Goal: Transaction & Acquisition: Purchase product/service

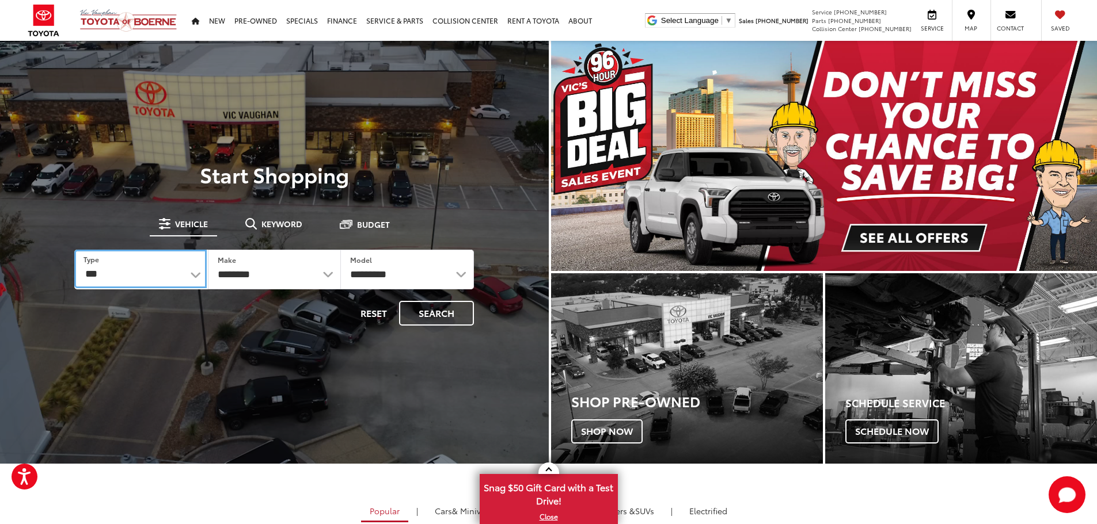
click at [160, 272] on select "*** *** **** *********" at bounding box center [140, 269] width 132 height 39
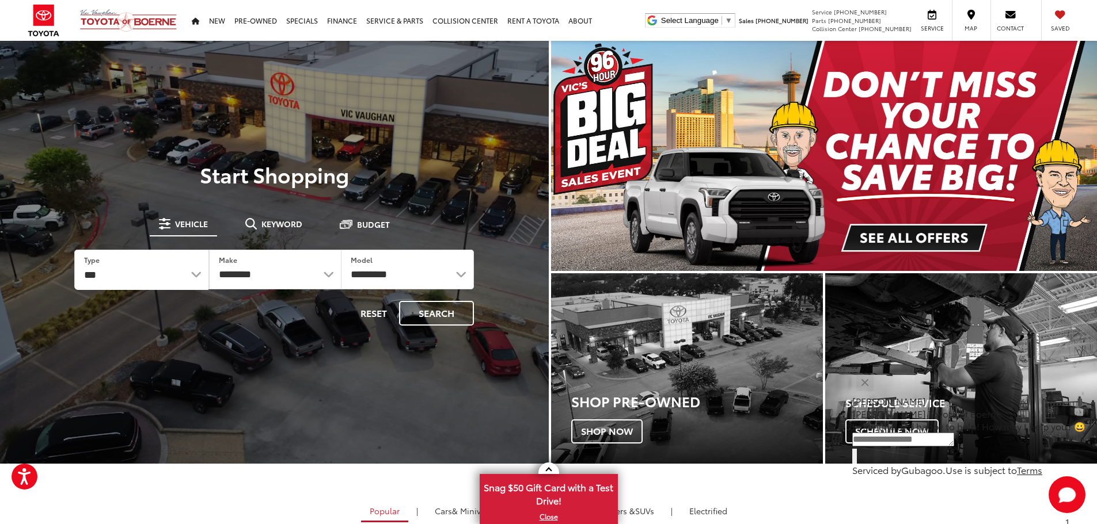
click at [631, 19] on div "Vic Vaughan Toyota of Boerne Select Language ​ ▼ Sales 726-222-1161 Service 726…" at bounding box center [548, 20] width 1097 height 41
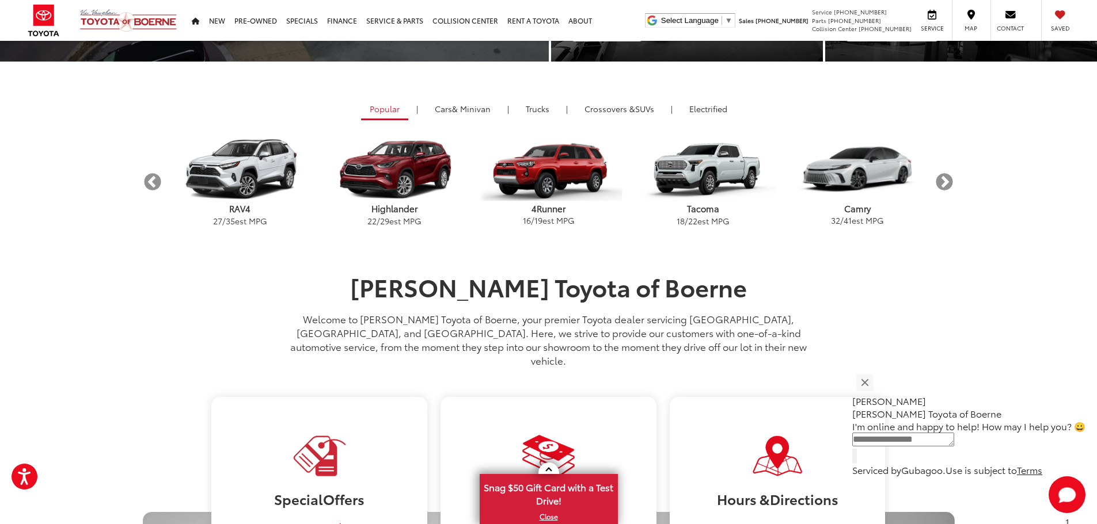
scroll to position [403, 0]
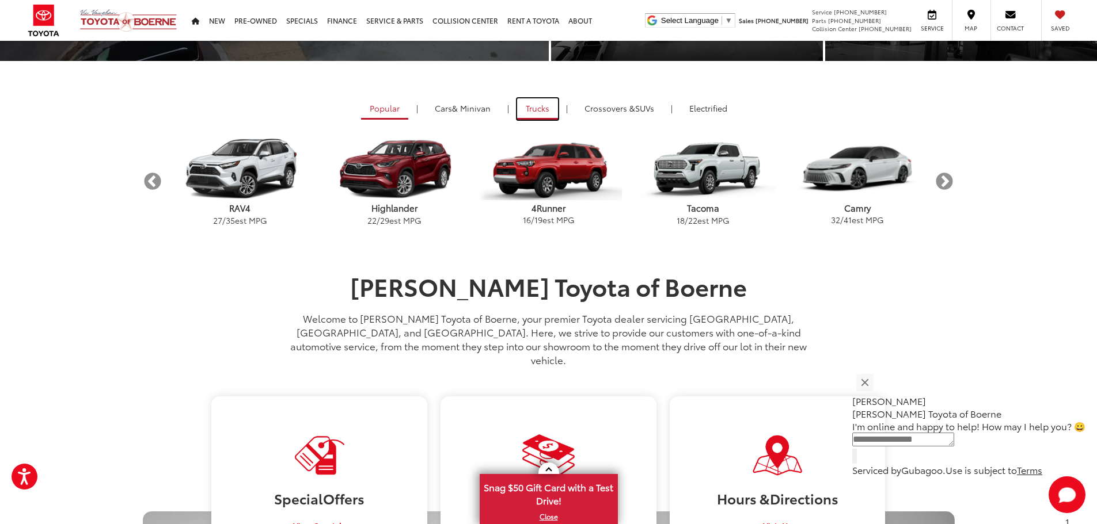
click at [541, 109] on link "Trucks" at bounding box center [537, 108] width 41 height 21
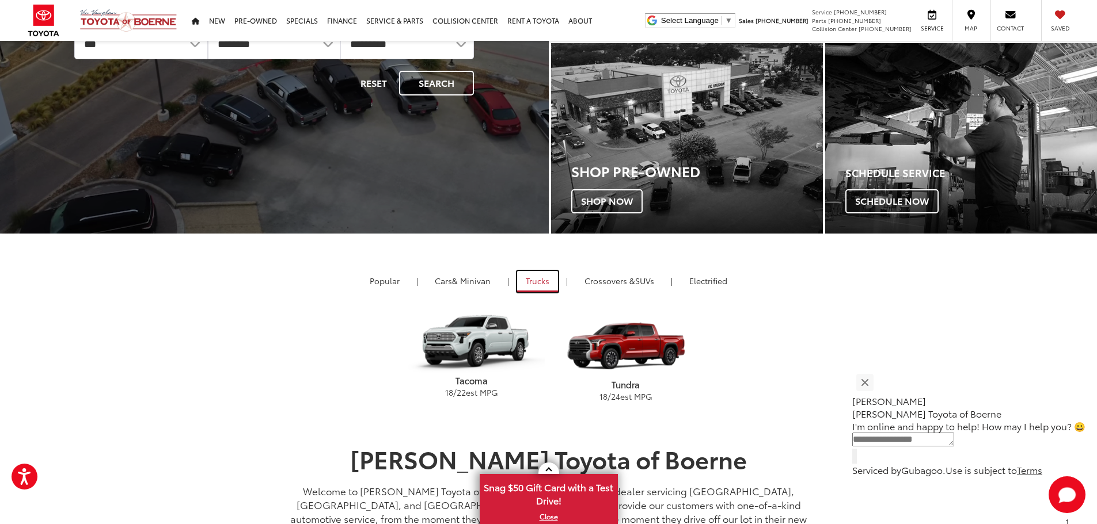
scroll to position [0, 0]
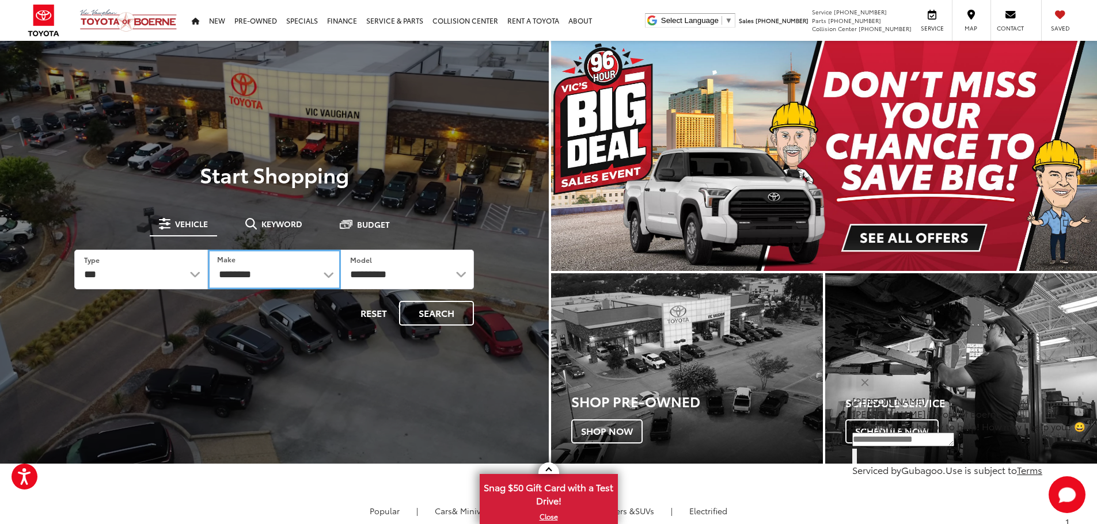
click at [304, 272] on select "**********" at bounding box center [274, 270] width 133 height 40
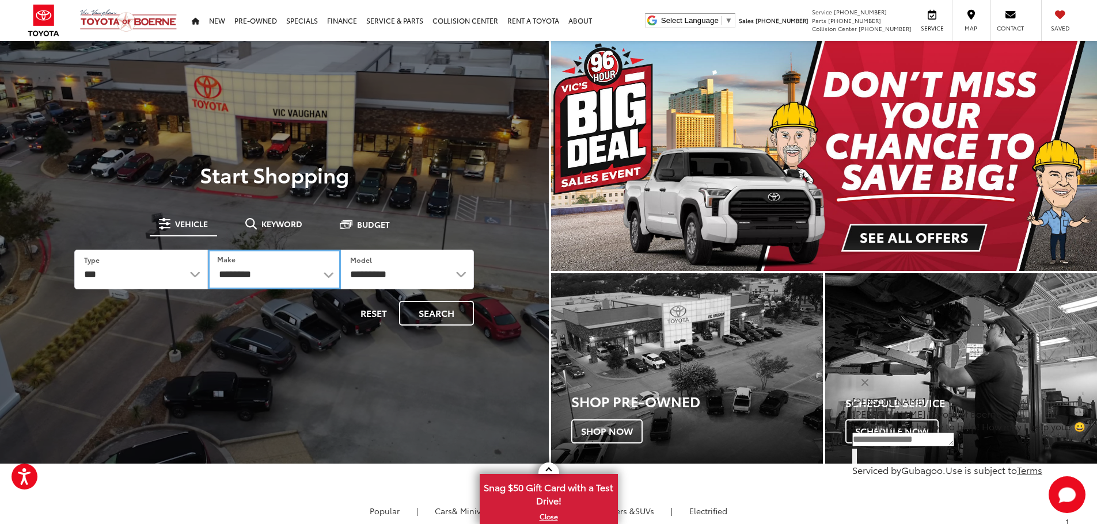
select select "***"
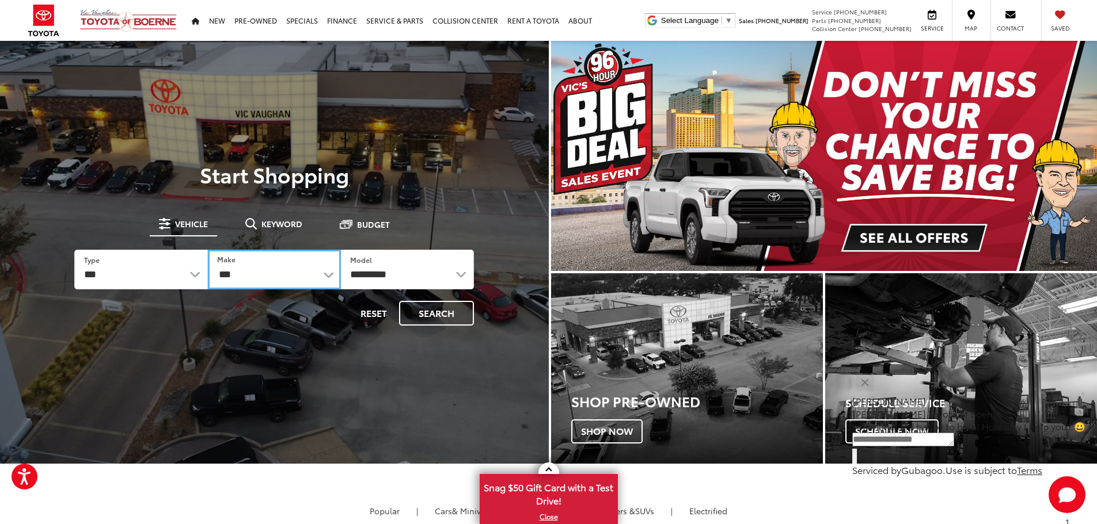
click at [208, 250] on select "**********" at bounding box center [274, 270] width 133 height 40
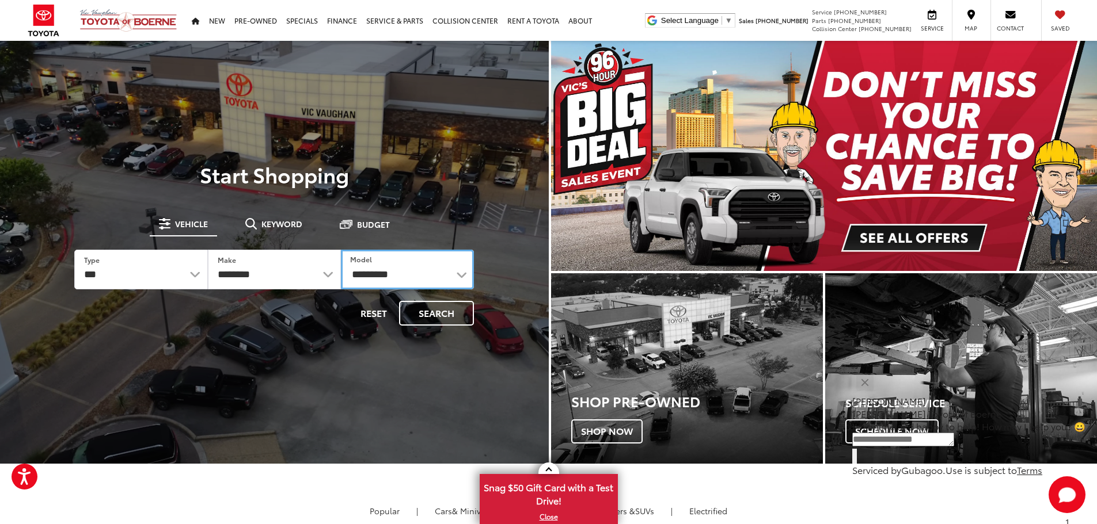
click at [433, 271] on select "**********" at bounding box center [407, 270] width 133 height 40
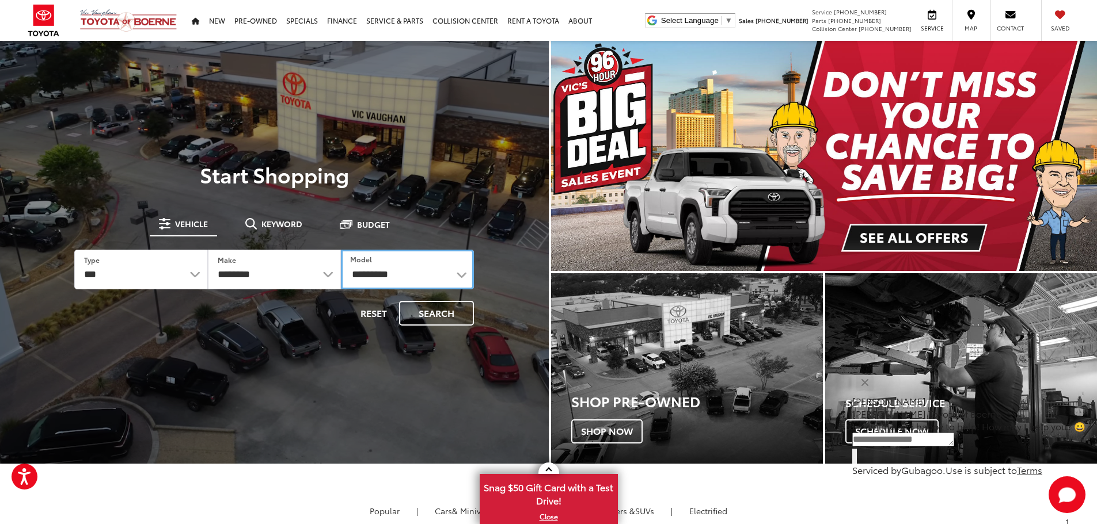
select select "******"
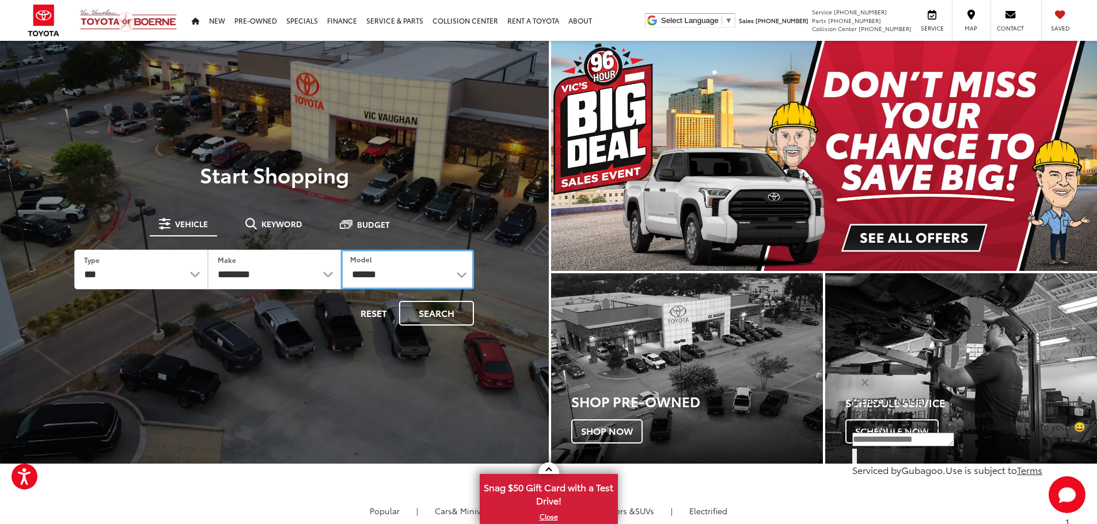
click at [341, 250] on select "**********" at bounding box center [407, 270] width 133 height 40
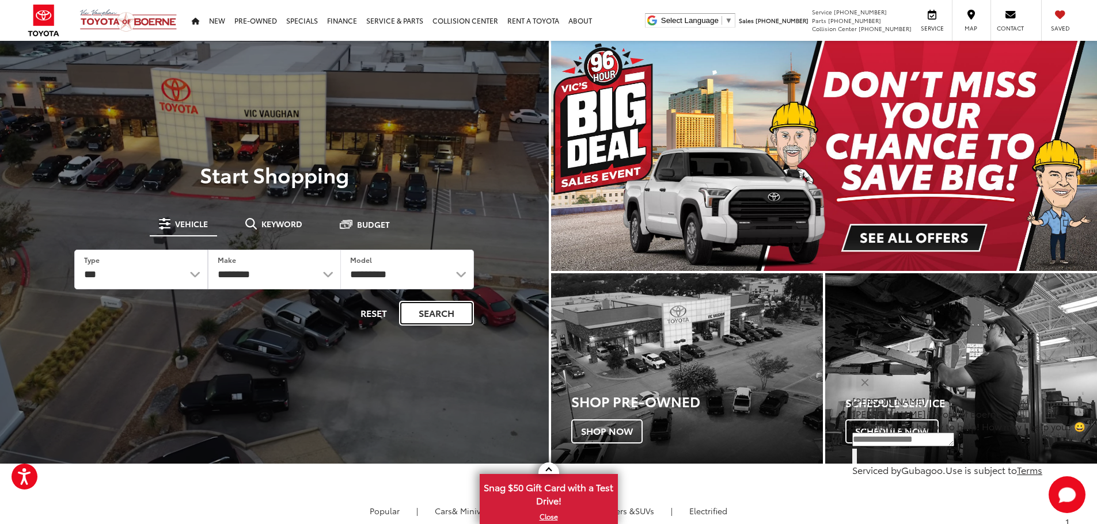
click at [431, 317] on button "Search" at bounding box center [436, 313] width 75 height 25
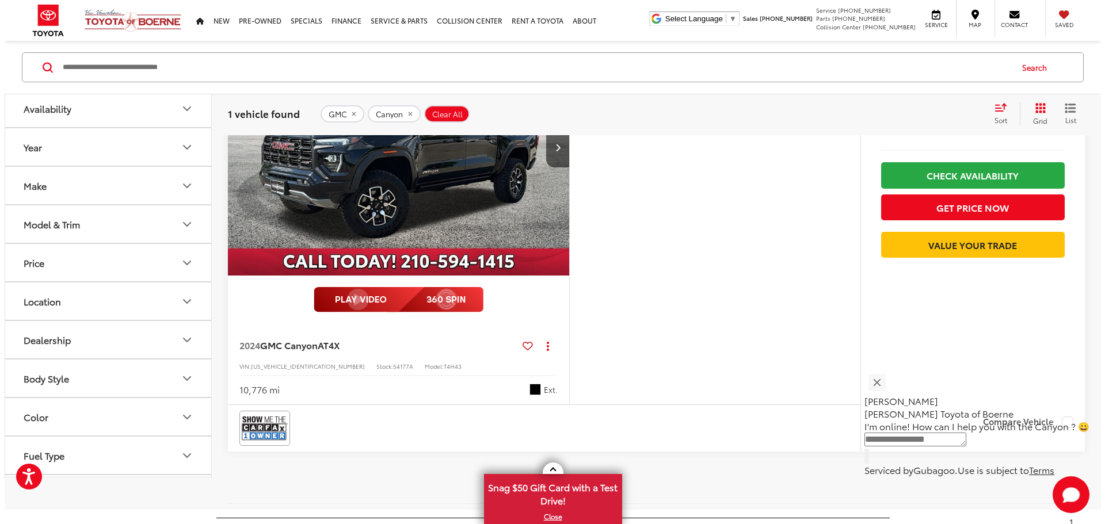
scroll to position [117, 0]
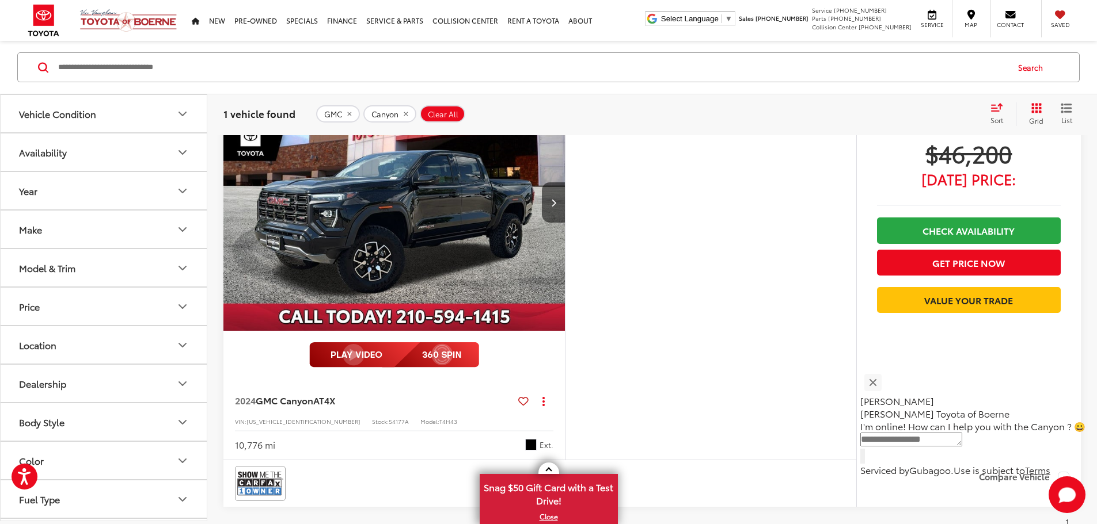
click at [0, 0] on button "More..." at bounding box center [0, 0] width 0 height 0
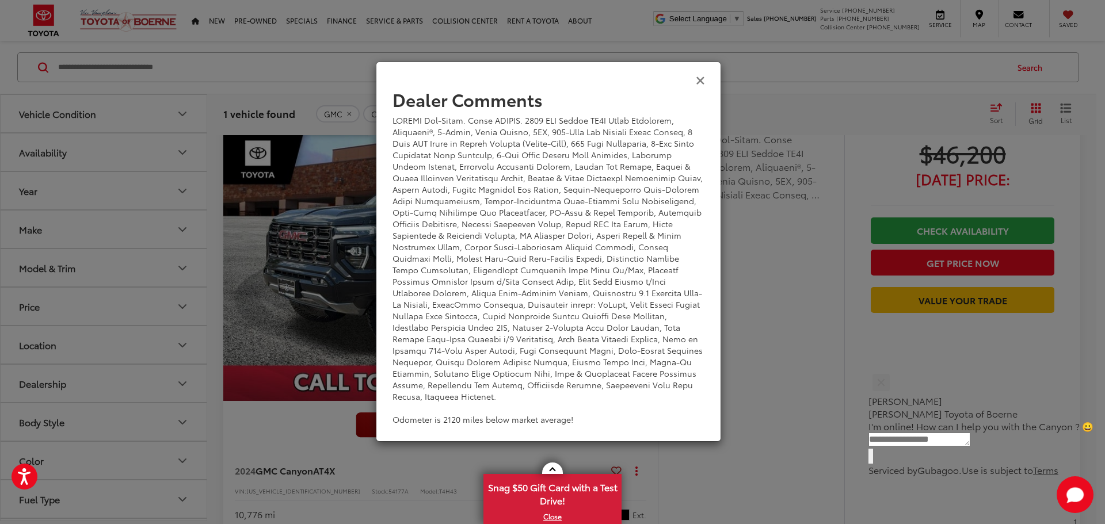
click at [703, 79] on icon "Close" at bounding box center [700, 80] width 9 height 12
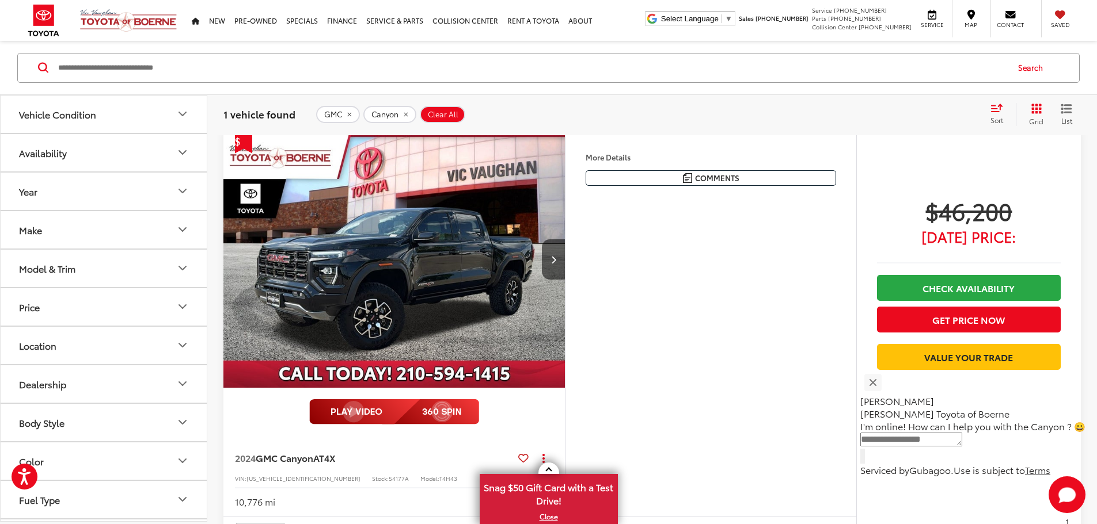
scroll to position [59, 0]
click at [745, 357] on div "More Details Comments Dealer Comments Odometer is 2120 miles below market avera…" at bounding box center [710, 325] width 291 height 386
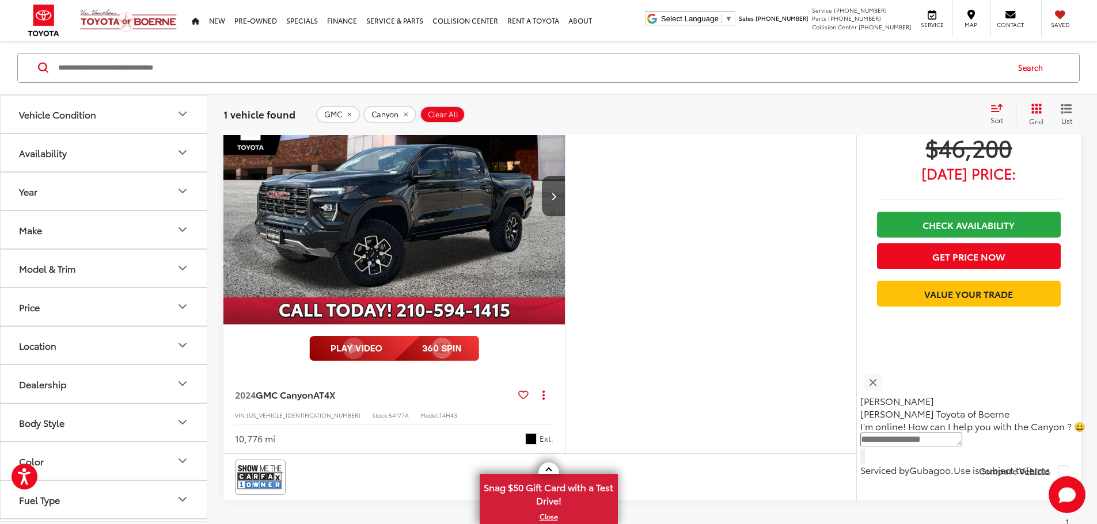
scroll to position [115, 0]
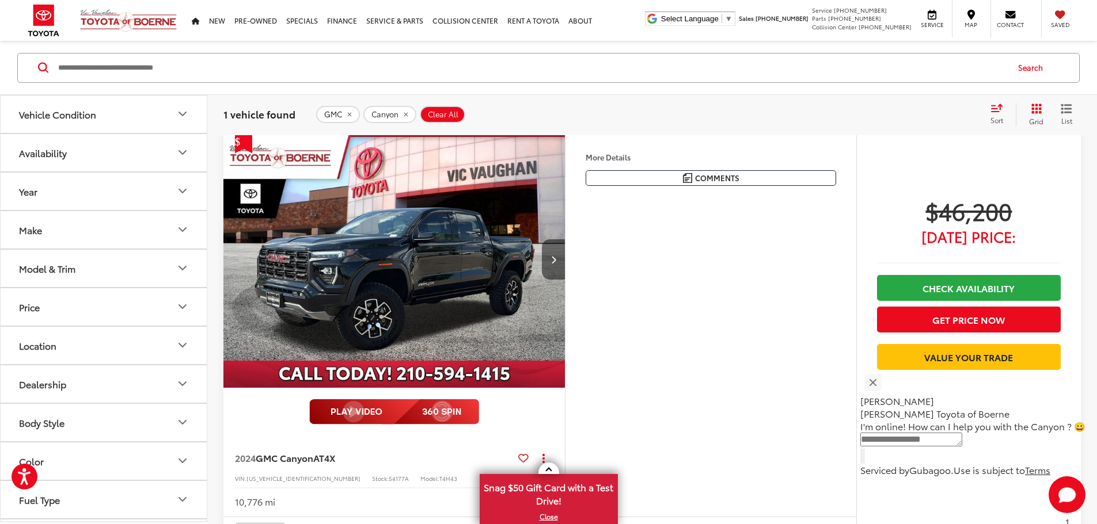
click at [565, 280] on button "Next image" at bounding box center [553, 259] width 23 height 40
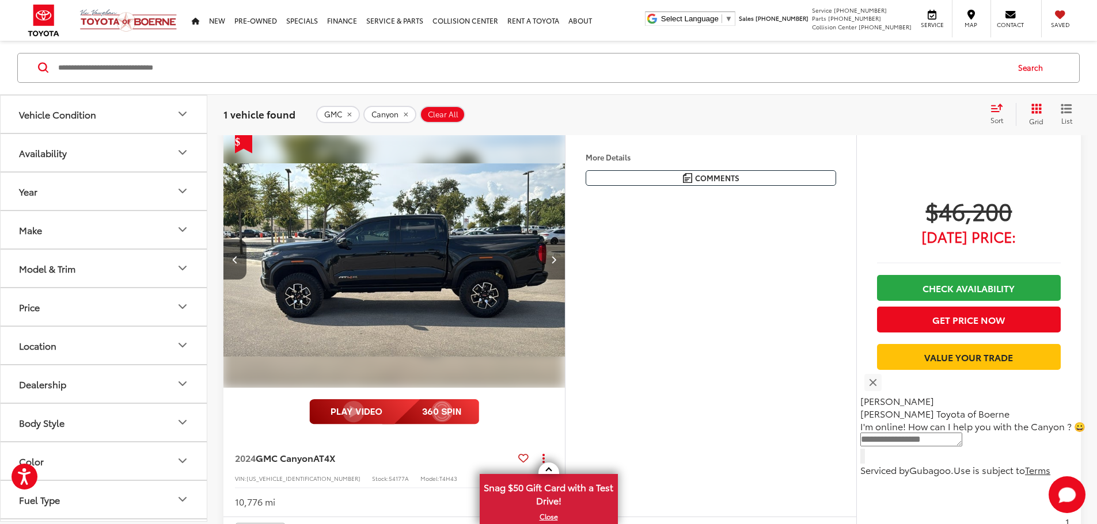
click at [565, 280] on button "Next image" at bounding box center [553, 259] width 23 height 40
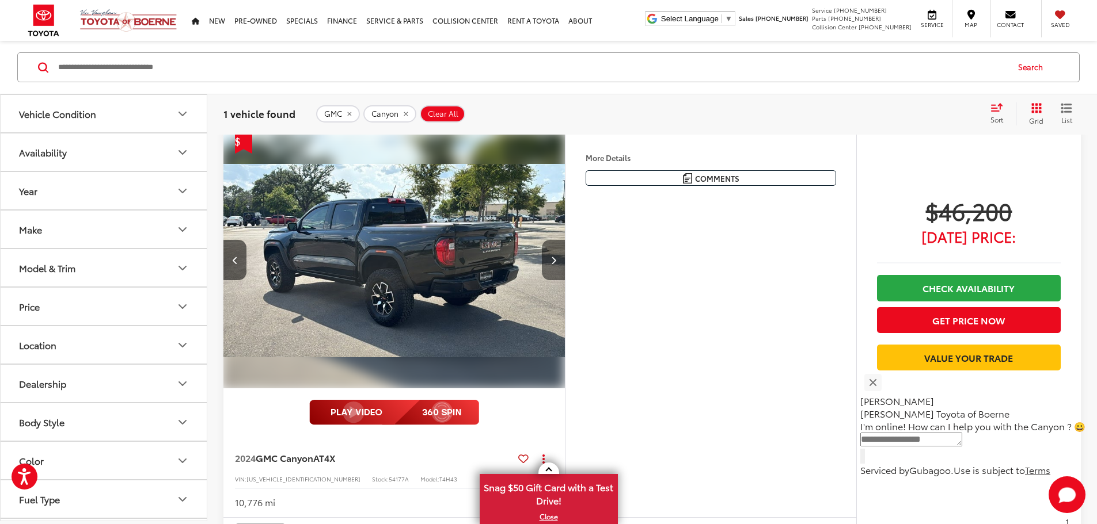
scroll to position [0, 873]
click at [565, 280] on button "Next image" at bounding box center [553, 260] width 23 height 40
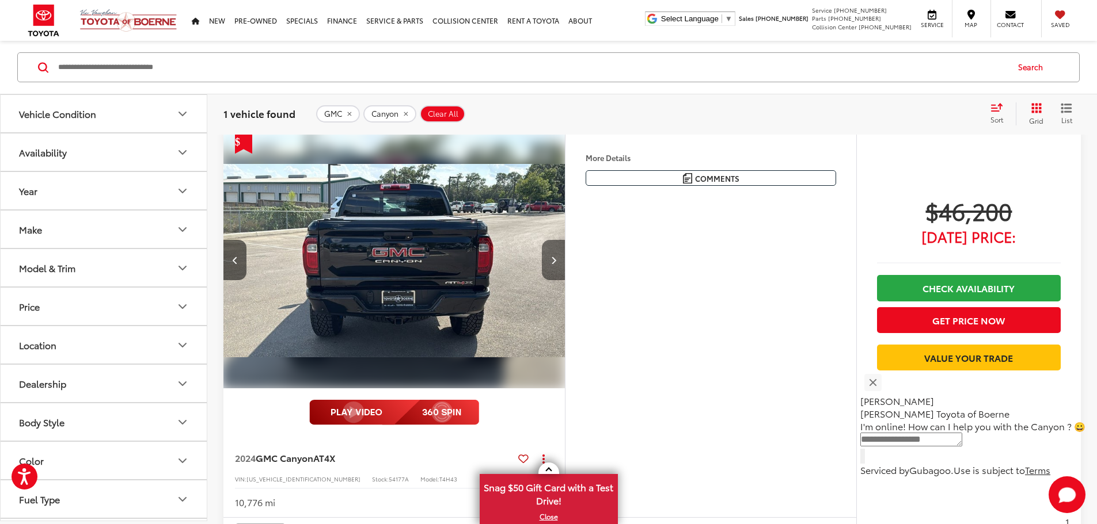
scroll to position [115, 0]
click at [565, 280] on button "Next image" at bounding box center [553, 259] width 23 height 40
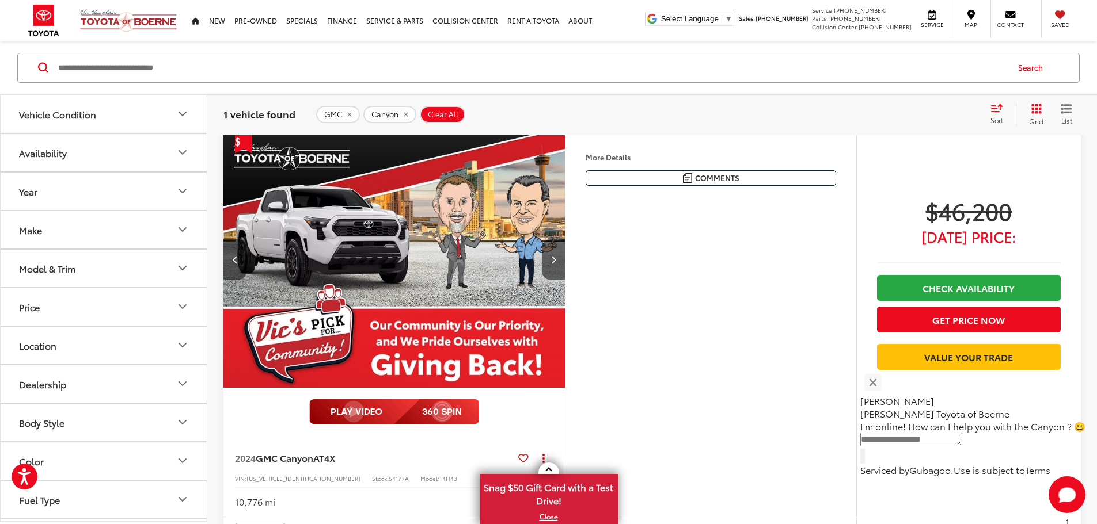
scroll to position [59, 0]
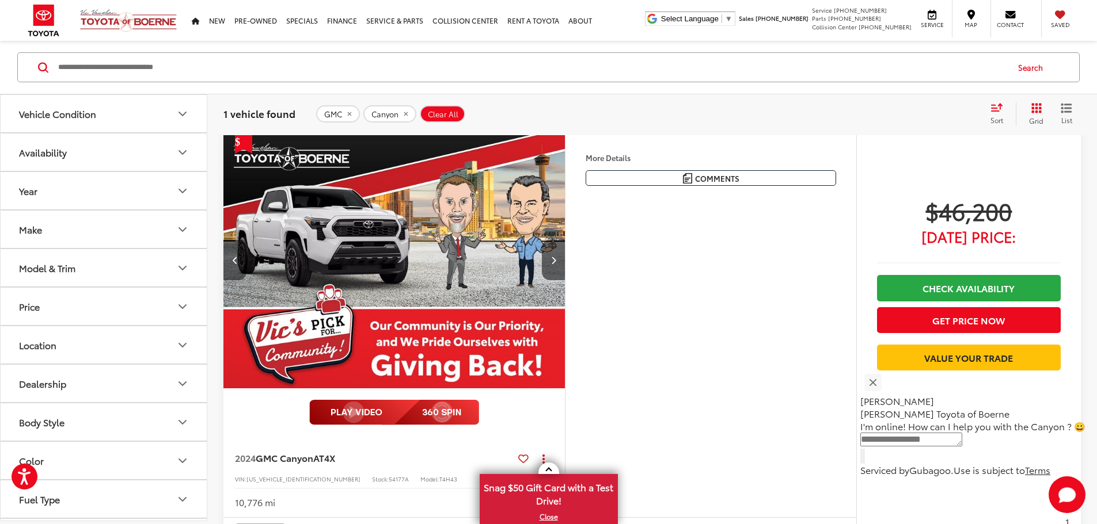
click at [237, 264] on icon "Previous image" at bounding box center [235, 260] width 5 height 8
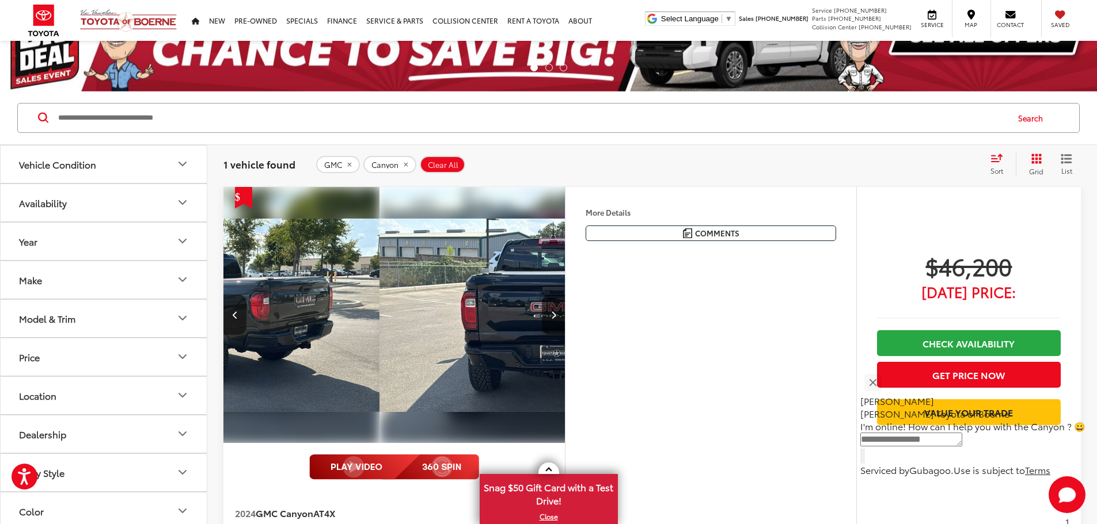
scroll to position [115, 0]
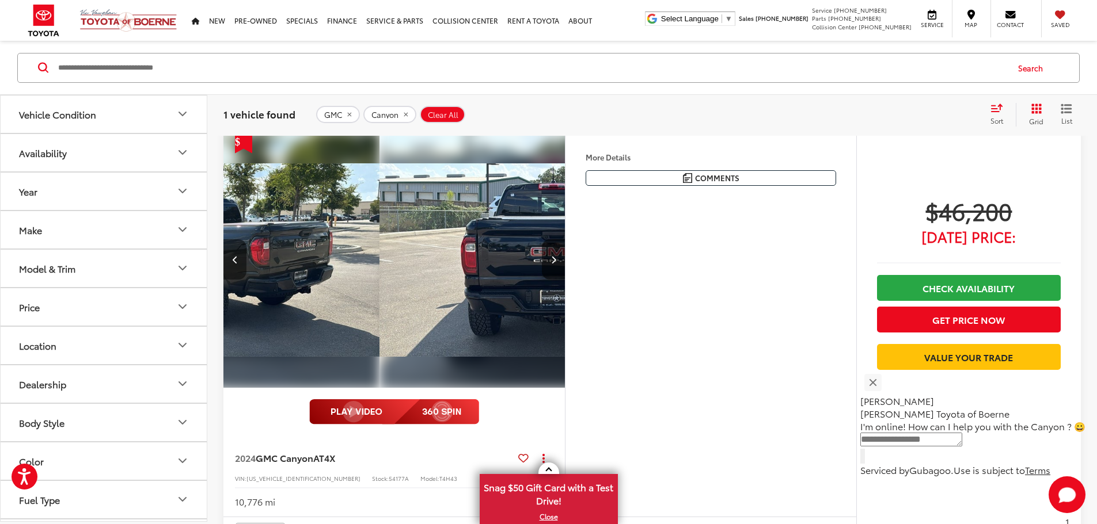
click at [237, 264] on icon "Previous image" at bounding box center [235, 260] width 5 height 8
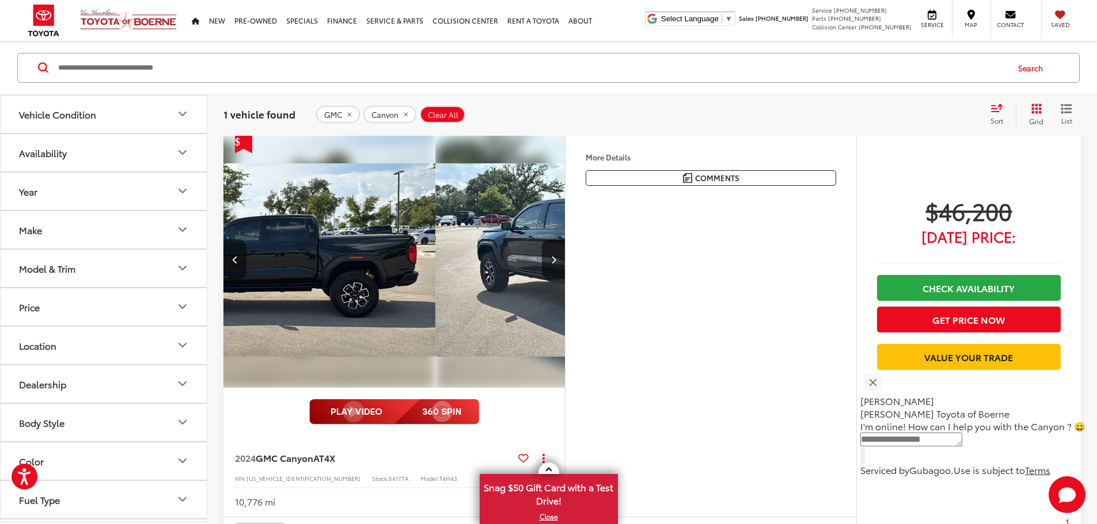
scroll to position [0, 436]
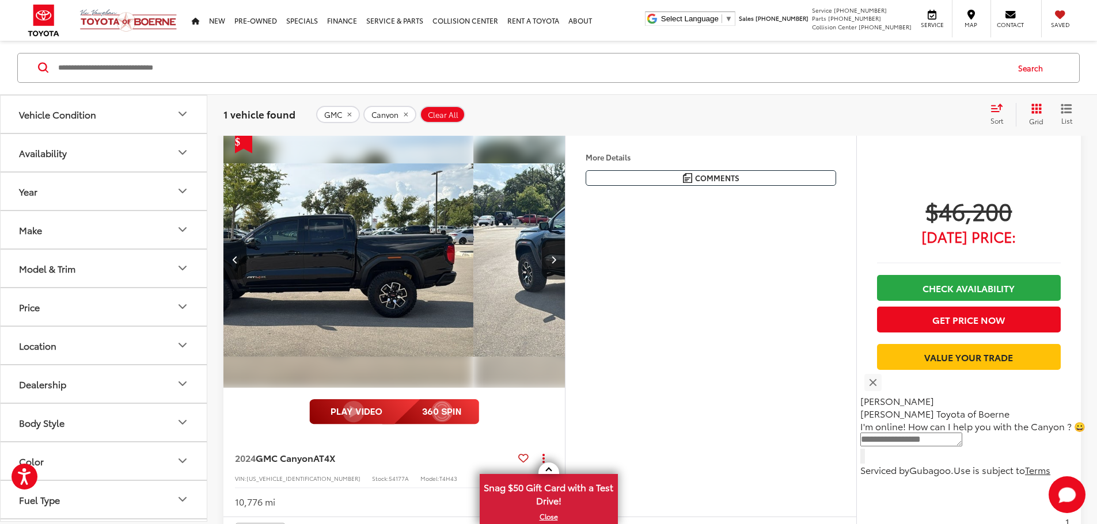
click at [730, 329] on div "More Details Comments Dealer Comments Odometer is 2120 miles below market avera…" at bounding box center [710, 325] width 291 height 386
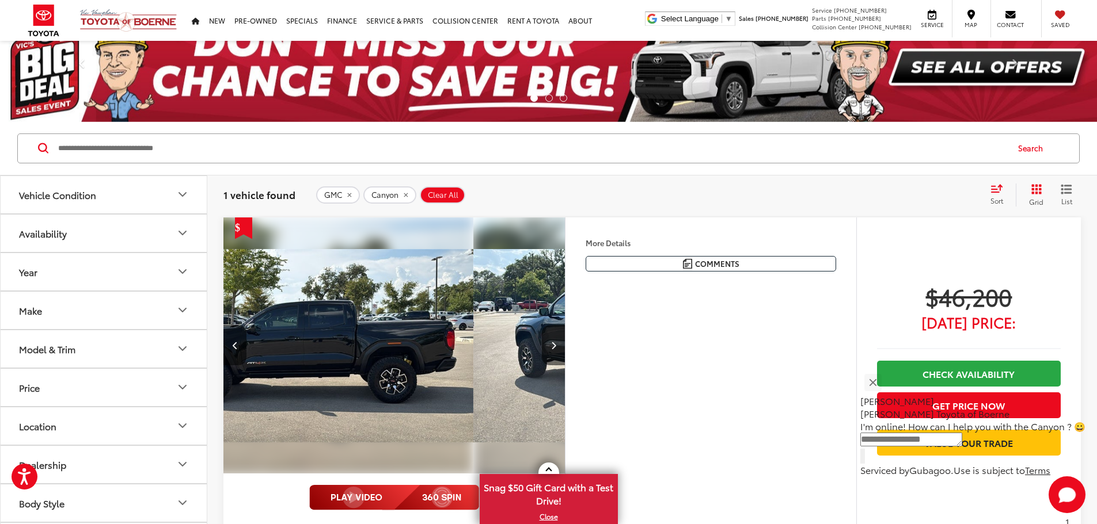
scroll to position [84, 0]
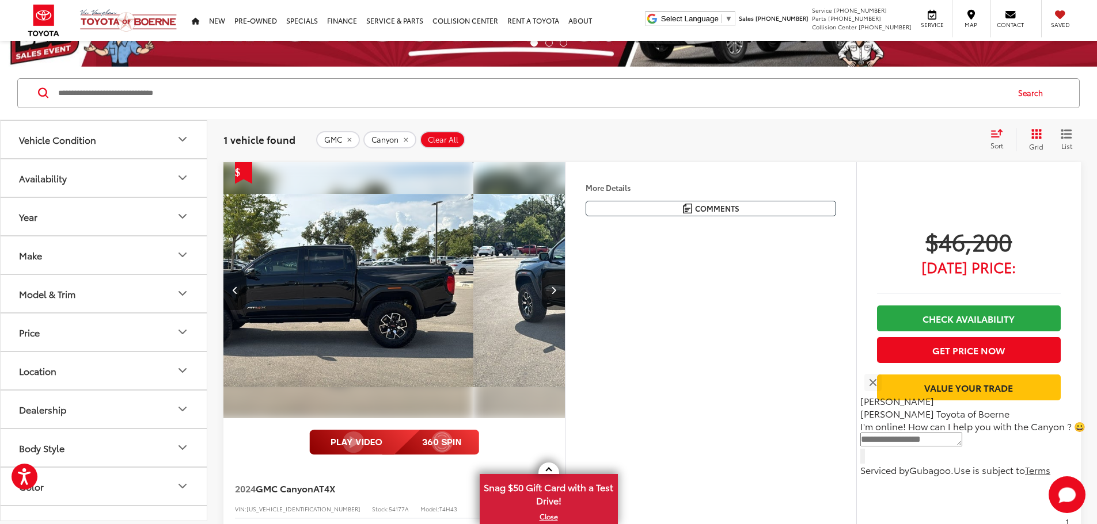
click at [473, 330] on img "2024 GMC Canyon AT4X 1" at bounding box center [301, 290] width 343 height 257
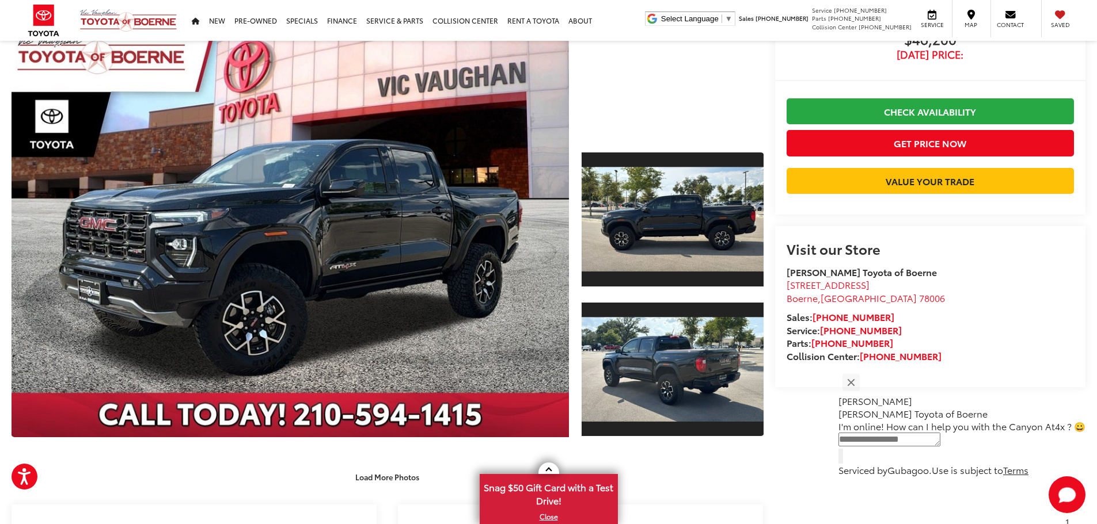
scroll to position [115, 0]
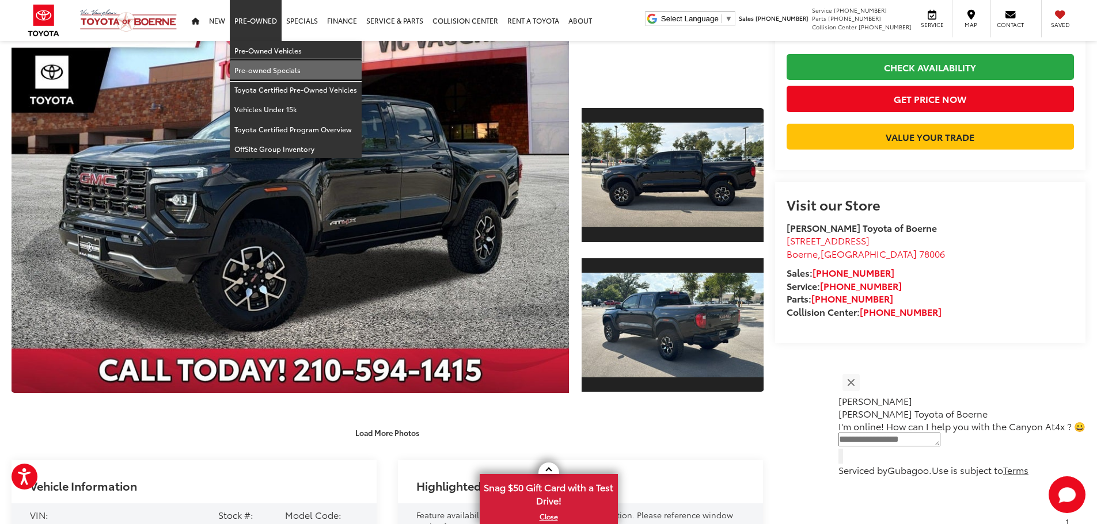
click at [269, 66] on link "Pre-owned Specials" at bounding box center [296, 70] width 132 height 20
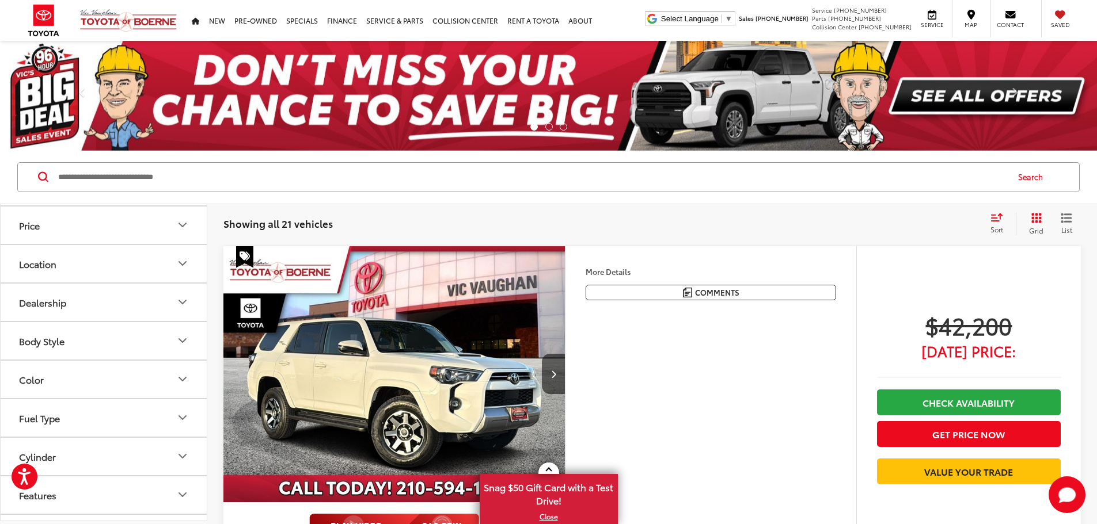
scroll to position [173, 0]
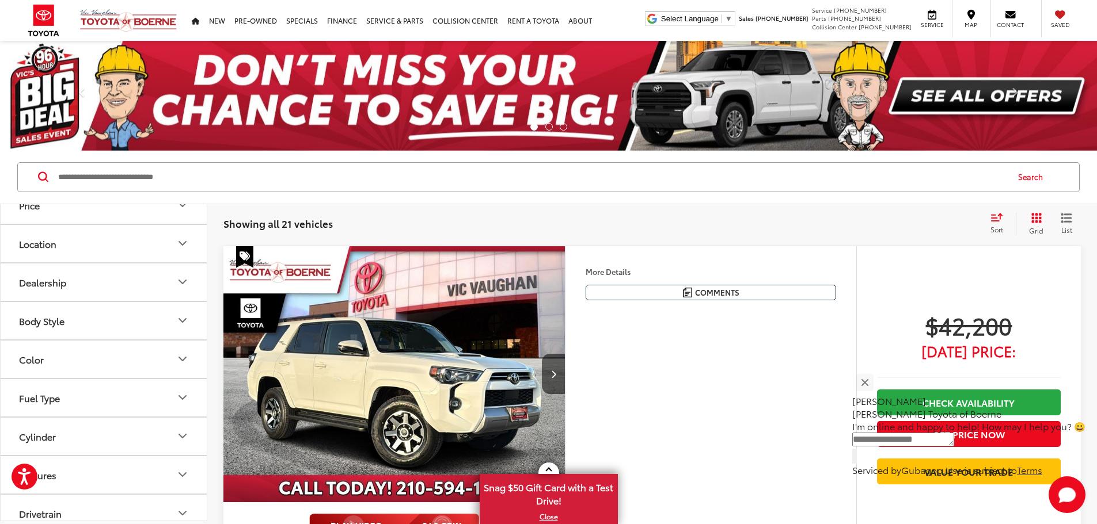
click at [134, 328] on button "Body Style" at bounding box center [104, 320] width 207 height 37
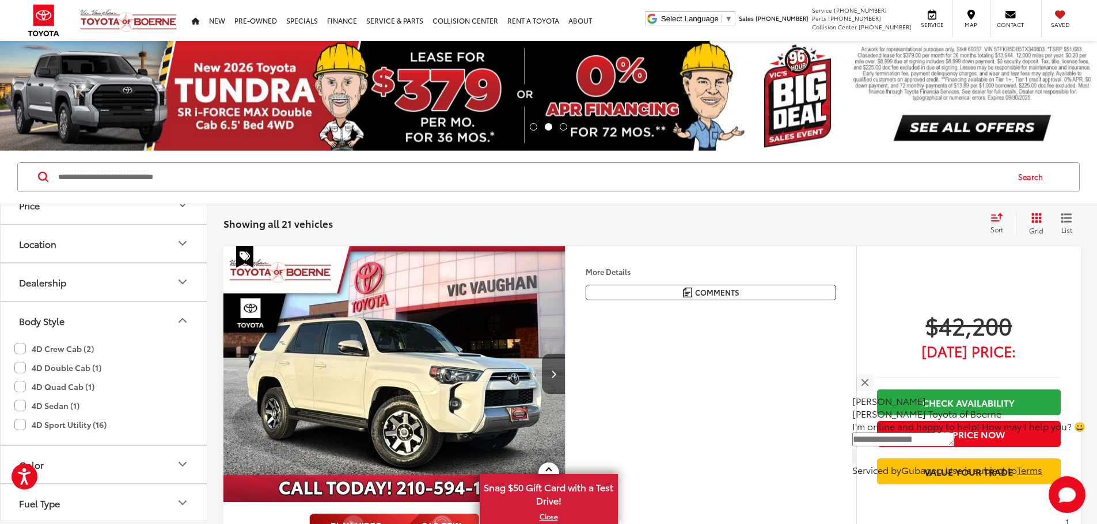
click at [66, 344] on label "4D Crew Cab (2)" at bounding box center [53, 349] width 79 height 19
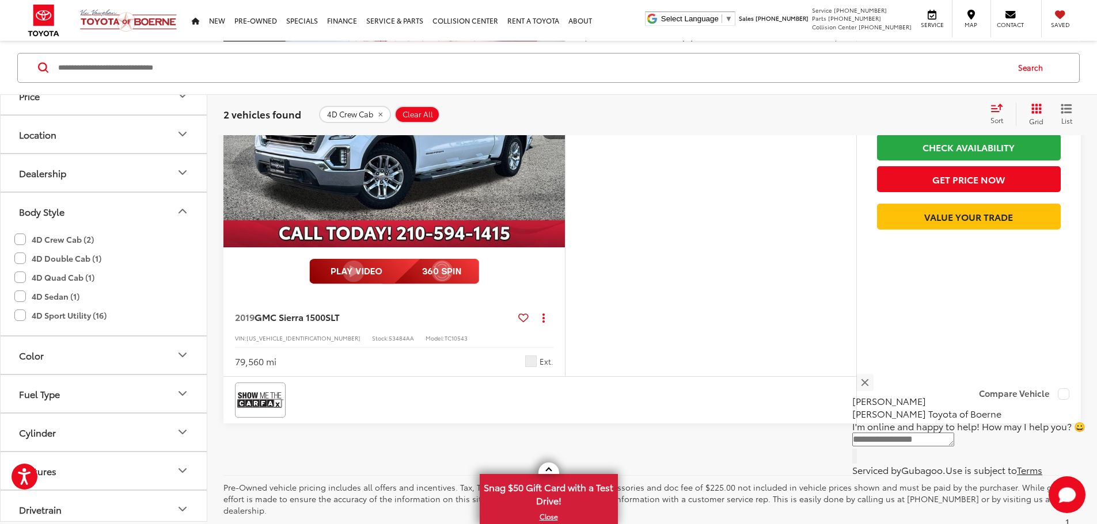
scroll to position [691, 0]
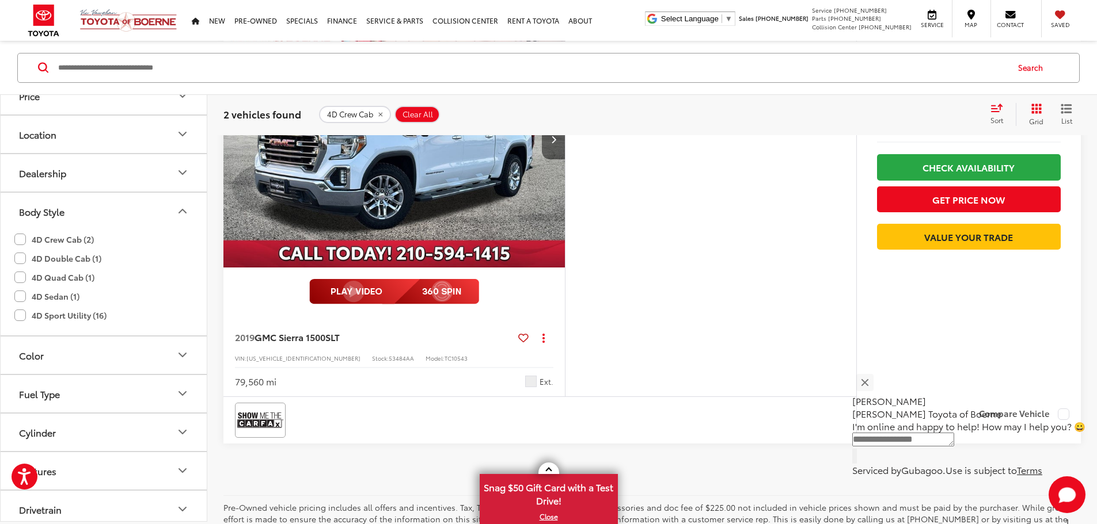
click at [565, 159] on button "Next image" at bounding box center [553, 139] width 23 height 40
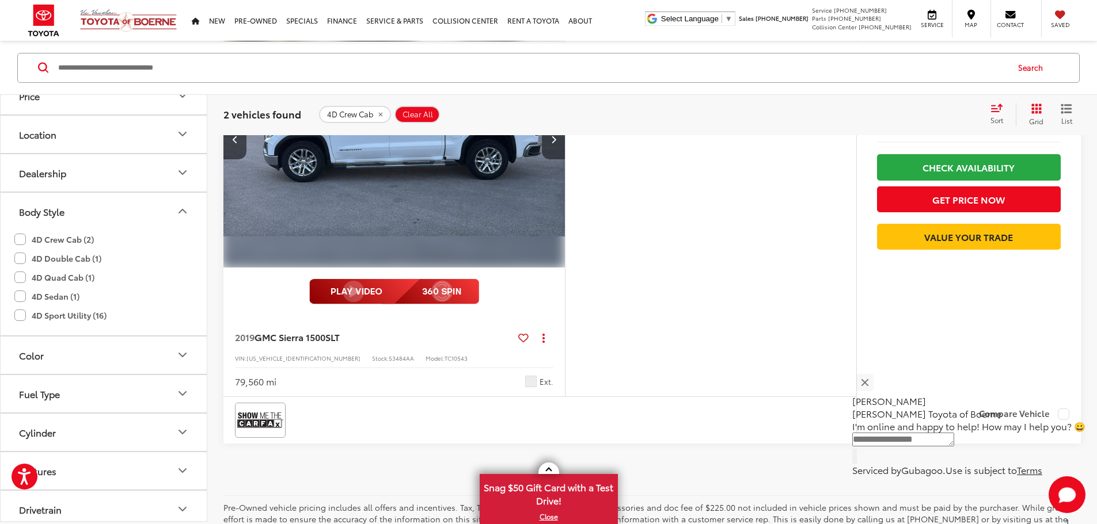
click at [565, 159] on button "Next image" at bounding box center [553, 139] width 23 height 40
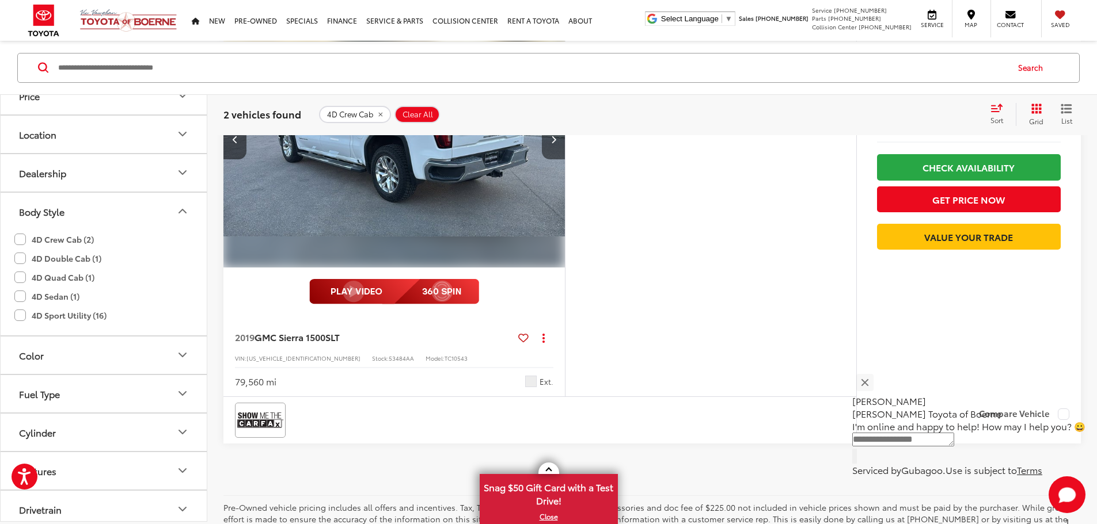
click at [565, 159] on button "Next image" at bounding box center [553, 139] width 23 height 40
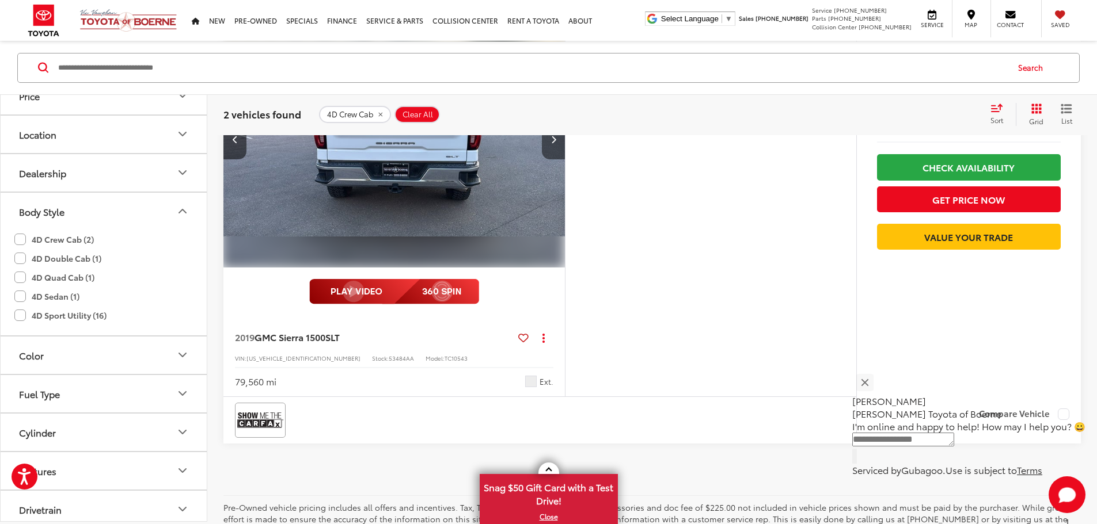
scroll to position [0, 1310]
click at [565, 159] on button "Next image" at bounding box center [553, 139] width 23 height 40
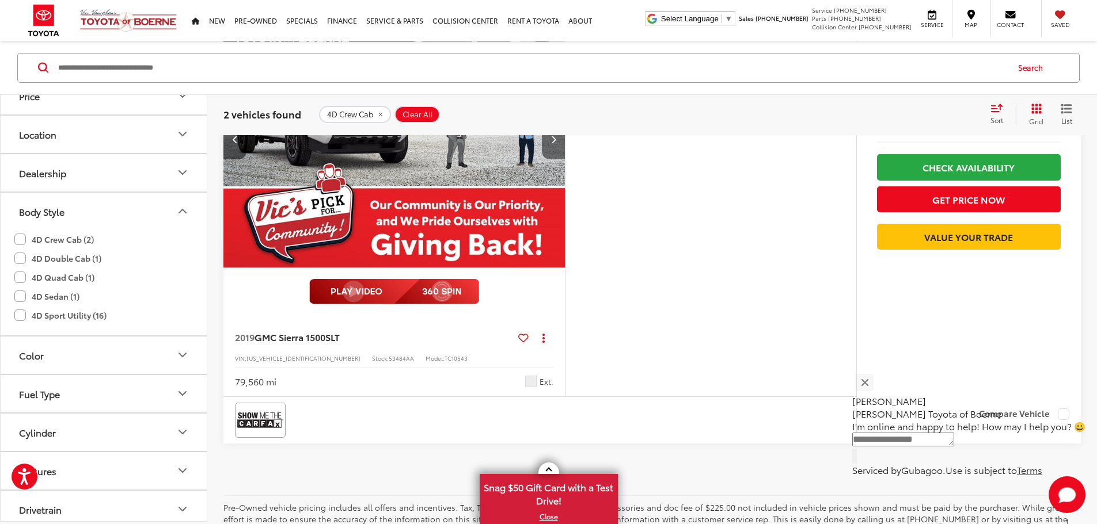
scroll to position [0, 1746]
click at [565, 159] on button "Next image" at bounding box center [553, 139] width 23 height 40
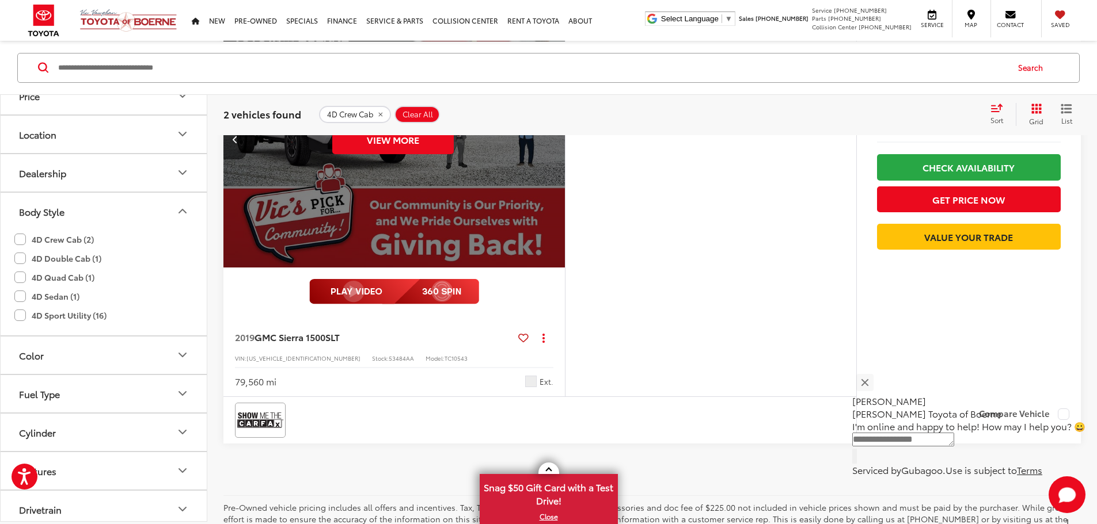
scroll to position [0, 2183]
click at [698, 298] on div "More Details Comments Dealer Comments Odometer is 7972 miles below market avera…" at bounding box center [710, 204] width 291 height 386
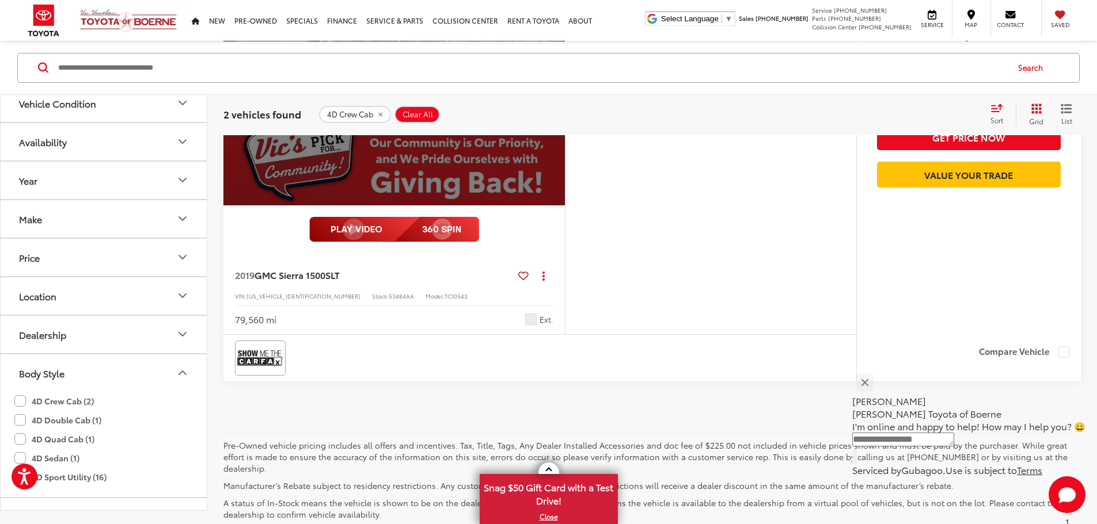
scroll to position [570, 0]
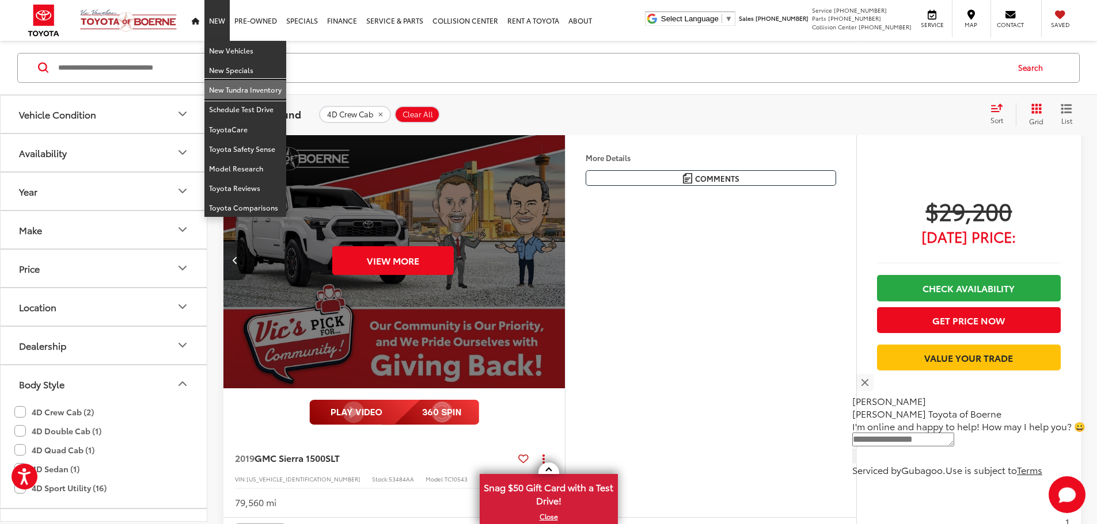
click at [252, 86] on link "New Tundra Inventory" at bounding box center [245, 90] width 82 height 20
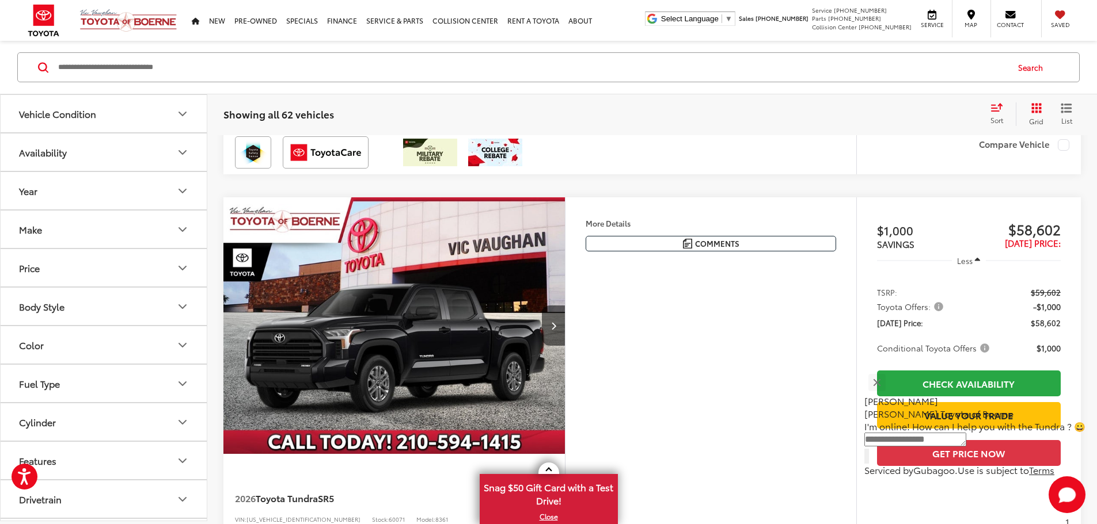
scroll to position [3281, 0]
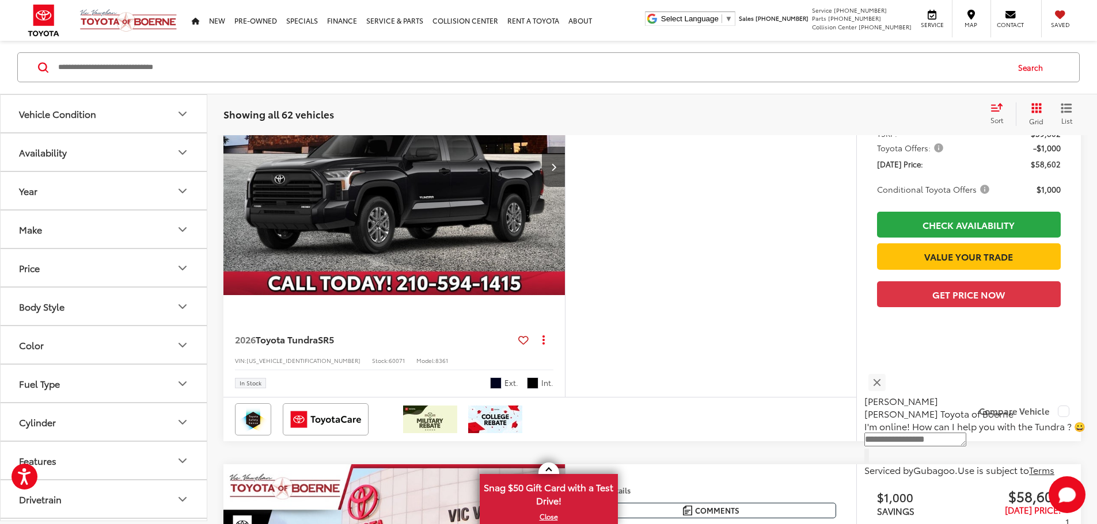
click at [120, 310] on button "Body Style" at bounding box center [104, 306] width 207 height 37
drag, startPoint x: 84, startPoint y: 331, endPoint x: 114, endPoint y: 336, distance: 30.4
click at [114, 336] on div "4D Crew Cab (5)" at bounding box center [103, 334] width 178 height 19
click at [80, 352] on label "4D CrewMax (30)" at bounding box center [55, 353] width 83 height 19
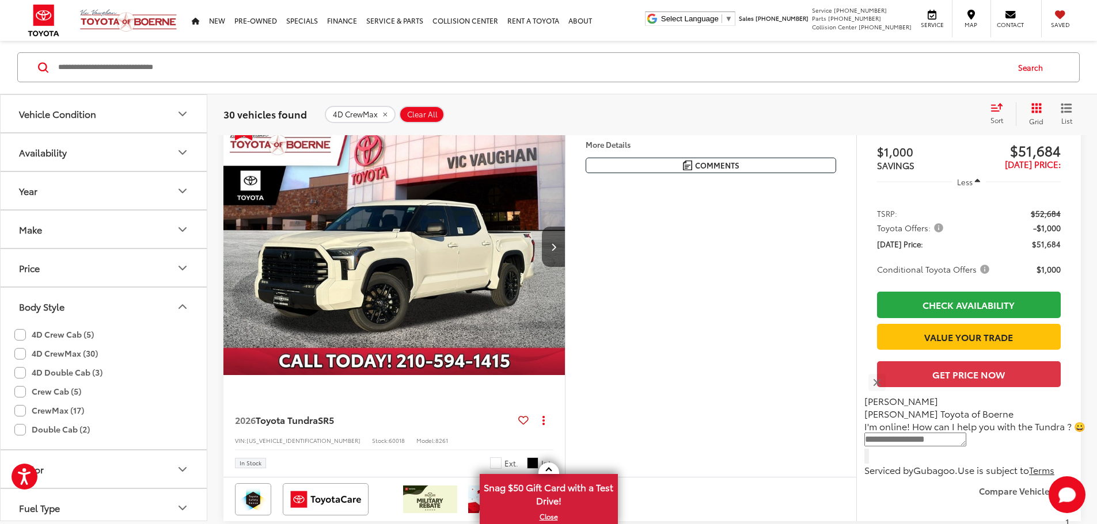
scroll to position [127, 0]
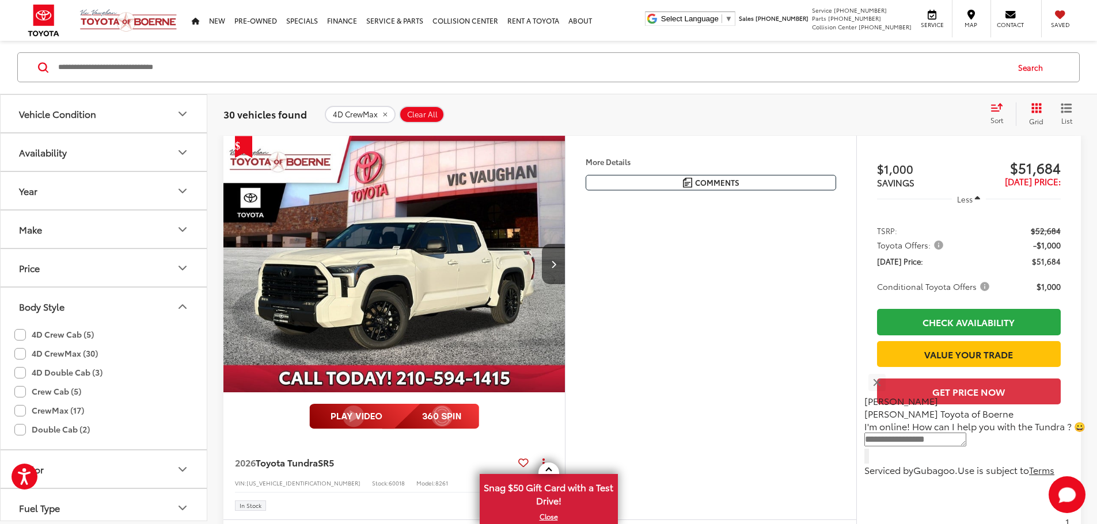
click at [71, 338] on label "4D Crew Cab (5)" at bounding box center [53, 334] width 79 height 19
click at [68, 352] on label "4D CrewMax (30)" at bounding box center [55, 353] width 83 height 19
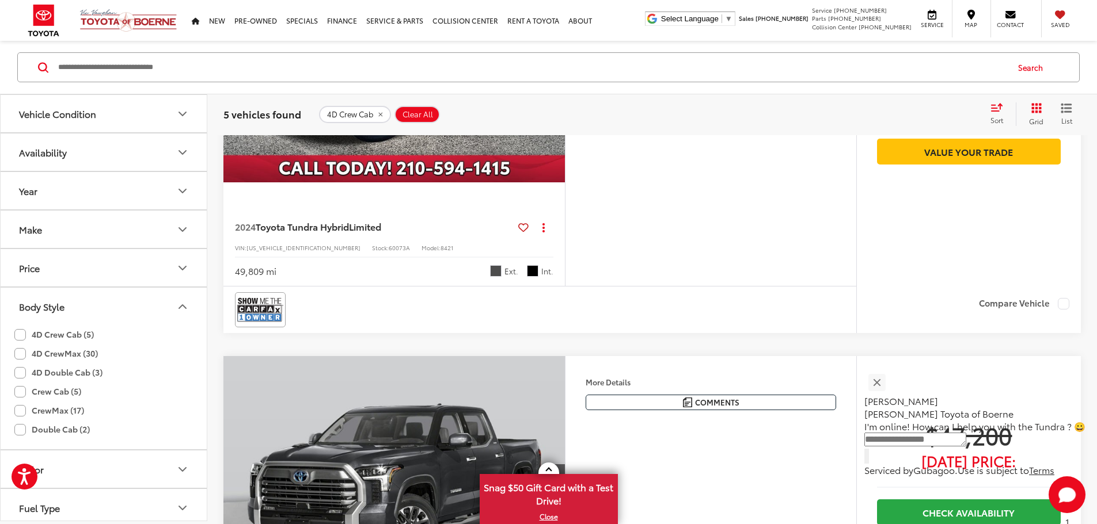
scroll to position [818, 0]
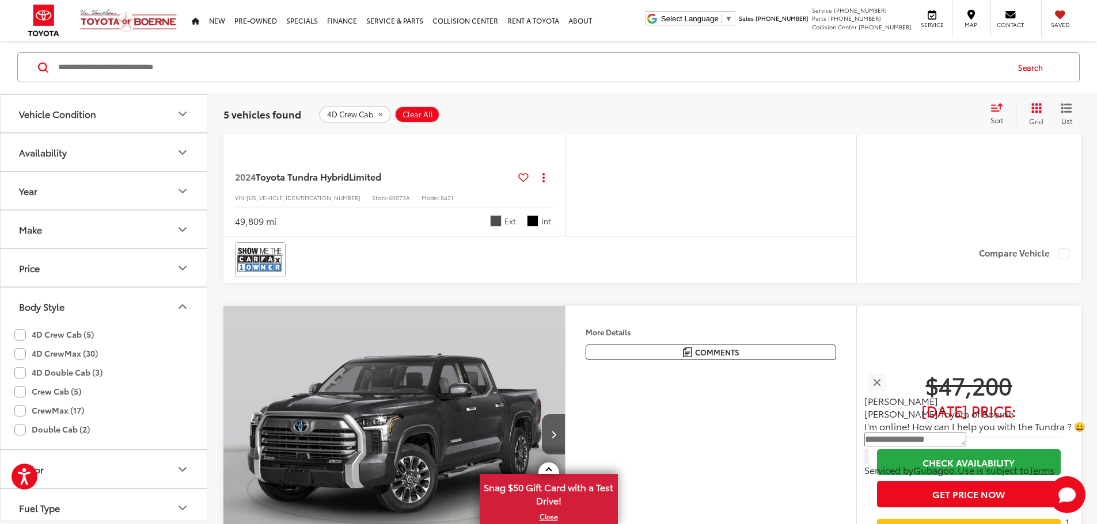
click at [84, 351] on label "4D CrewMax (30)" at bounding box center [55, 353] width 83 height 19
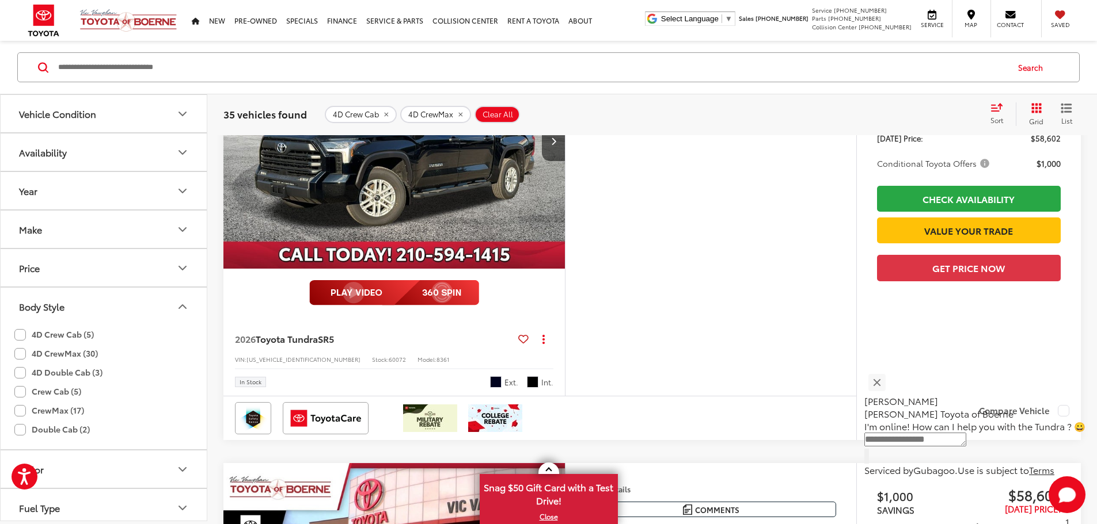
scroll to position [3857, 0]
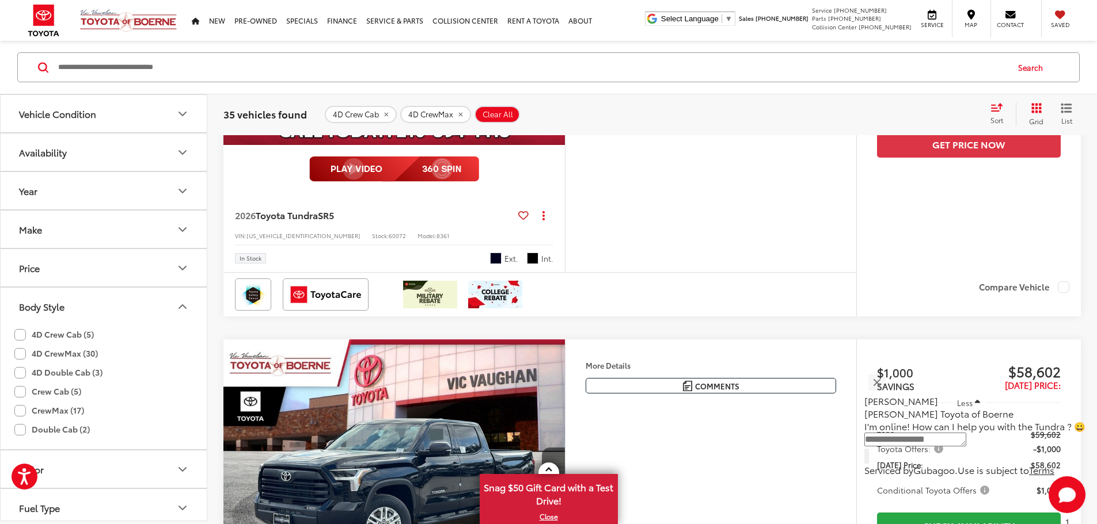
click at [1003, 117] on div "Sort" at bounding box center [999, 113] width 31 height 23
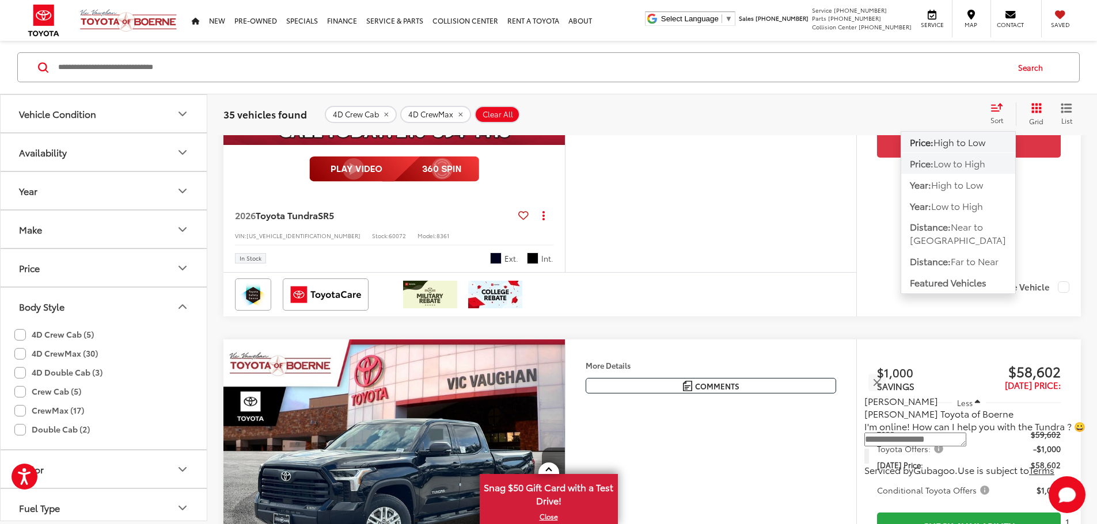
click at [991, 163] on button "Price: Low to High" at bounding box center [958, 163] width 114 height 21
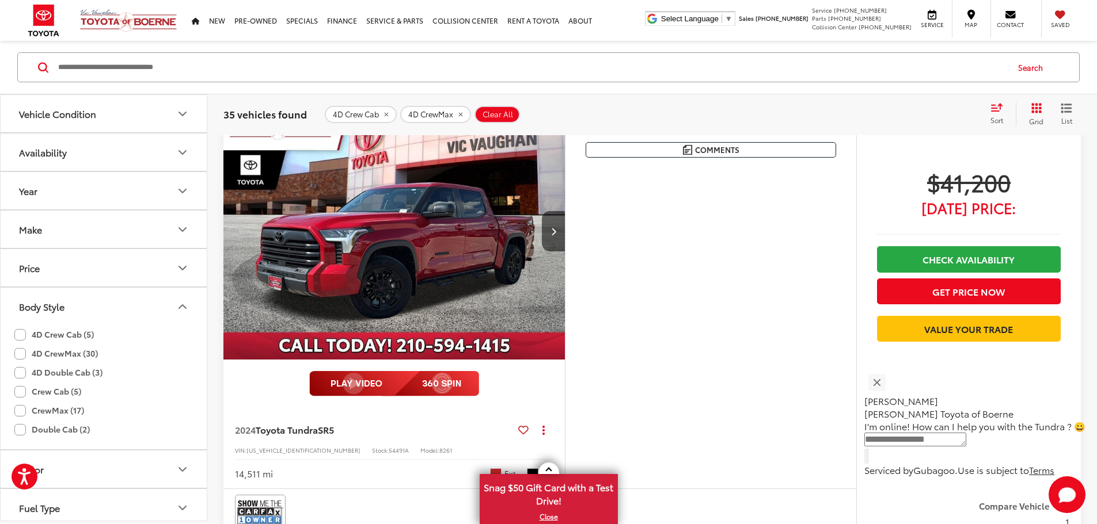
scroll to position [173, 0]
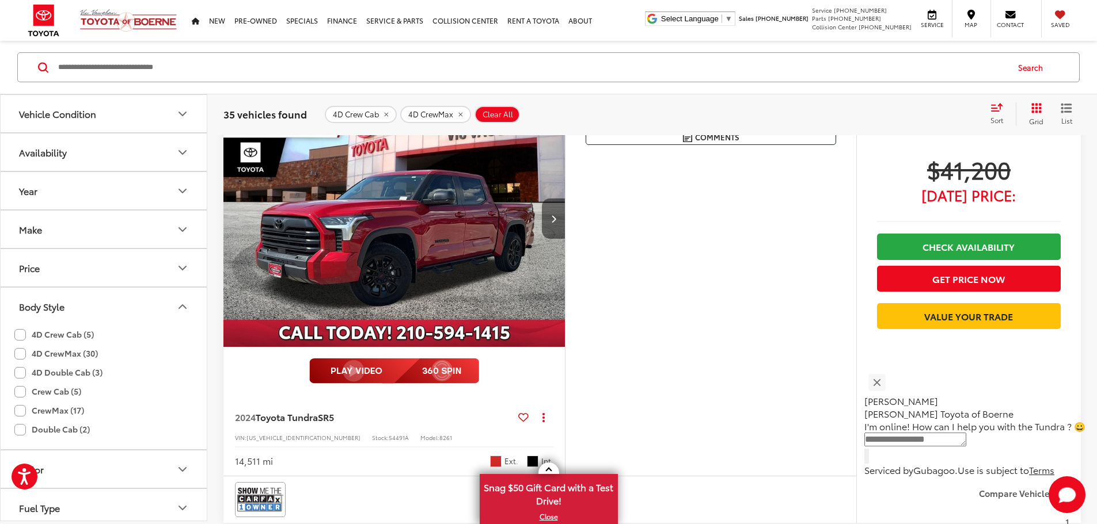
click at [565, 239] on button "Next image" at bounding box center [553, 219] width 23 height 40
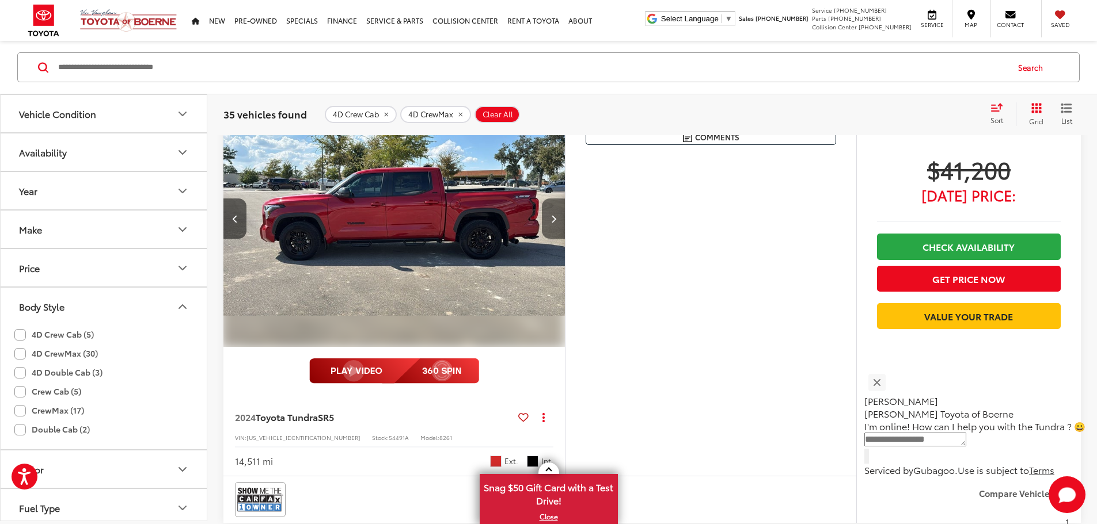
click at [565, 239] on button "Next image" at bounding box center [553, 219] width 23 height 40
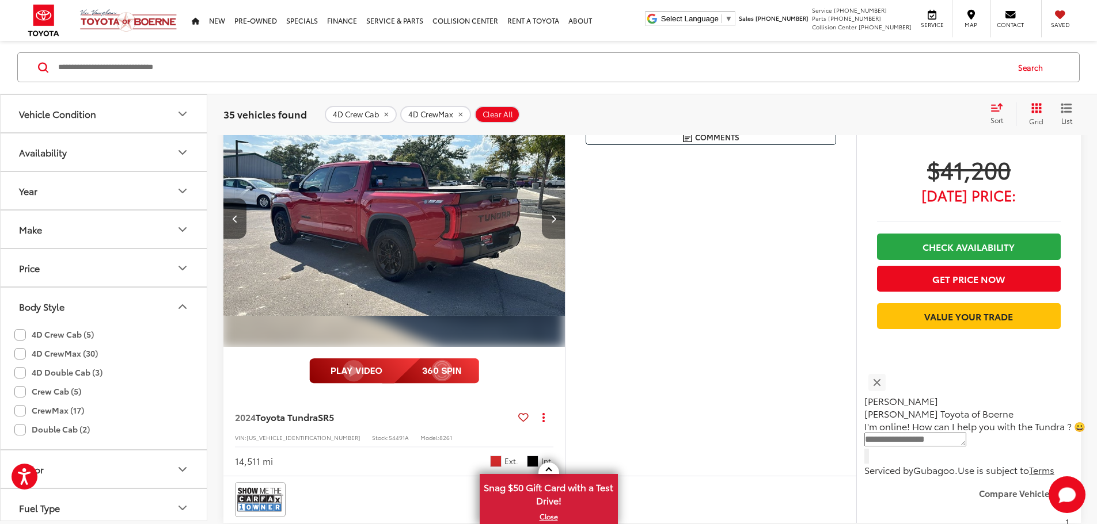
scroll to position [0, 873]
click at [565, 239] on button "Next image" at bounding box center [553, 219] width 23 height 40
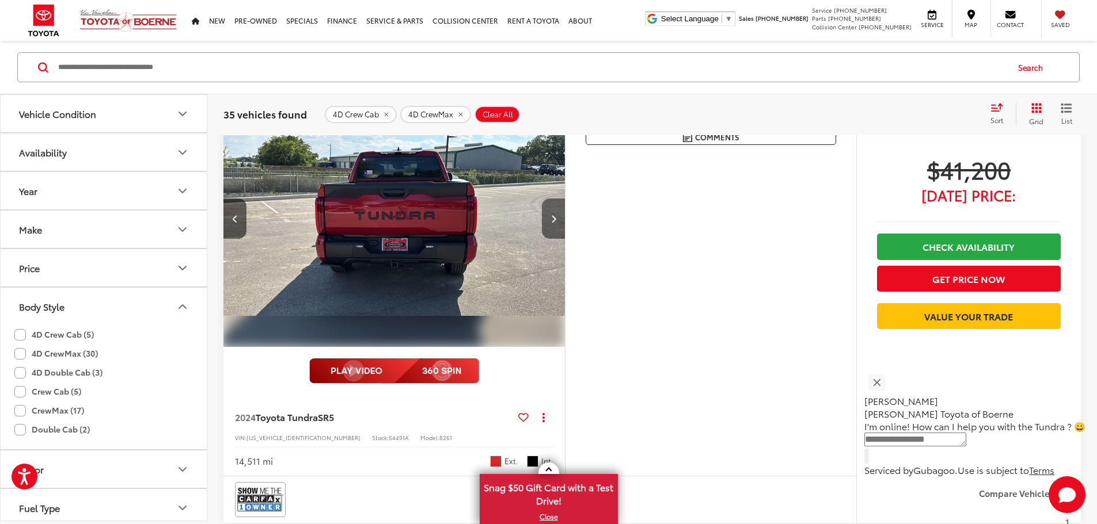
click at [565, 239] on button "Next image" at bounding box center [553, 219] width 23 height 40
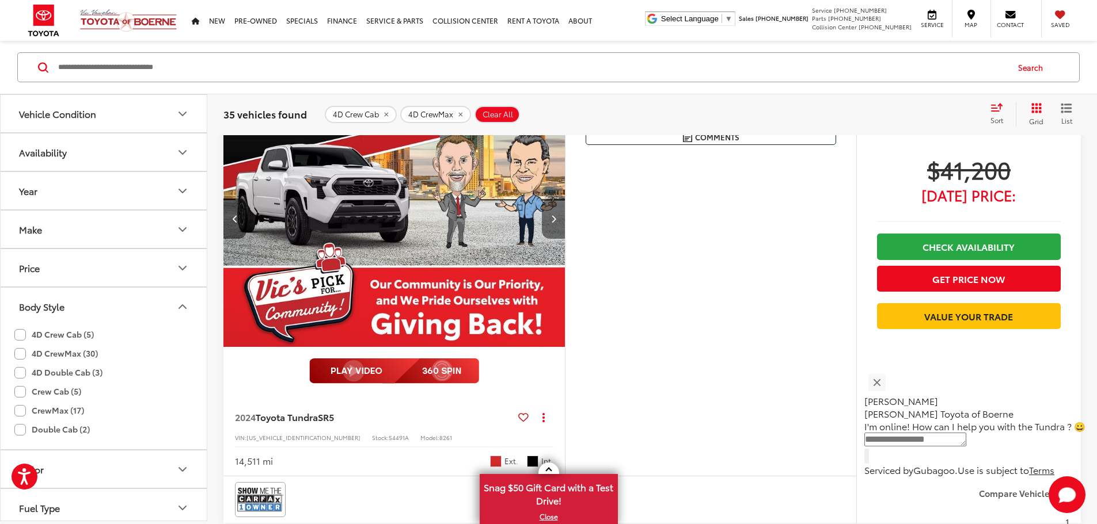
scroll to position [0, 1746]
click at [565, 239] on button "Next image" at bounding box center [553, 219] width 23 height 40
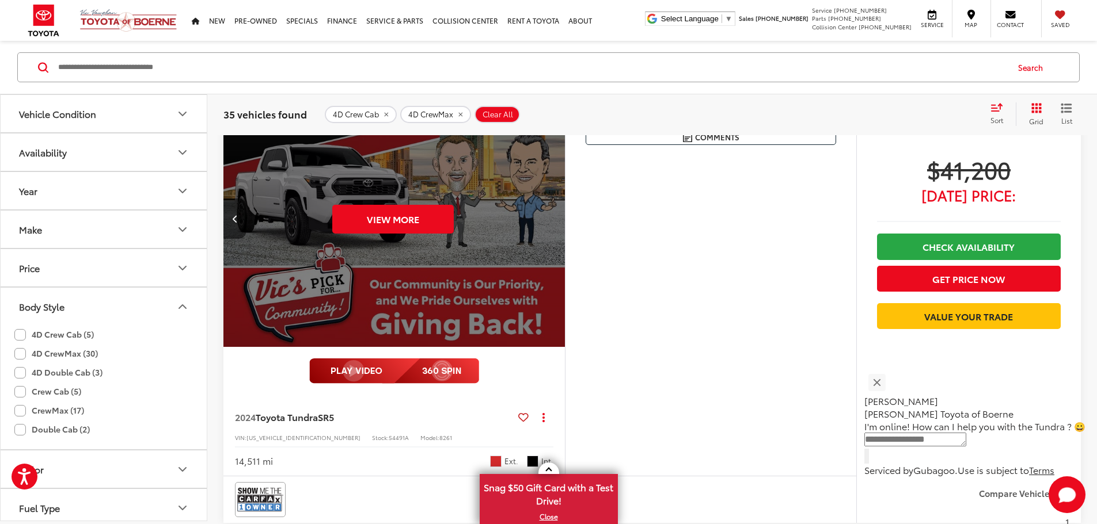
scroll to position [0, 2183]
click at [564, 258] on div "View More" at bounding box center [392, 218] width 343 height 257
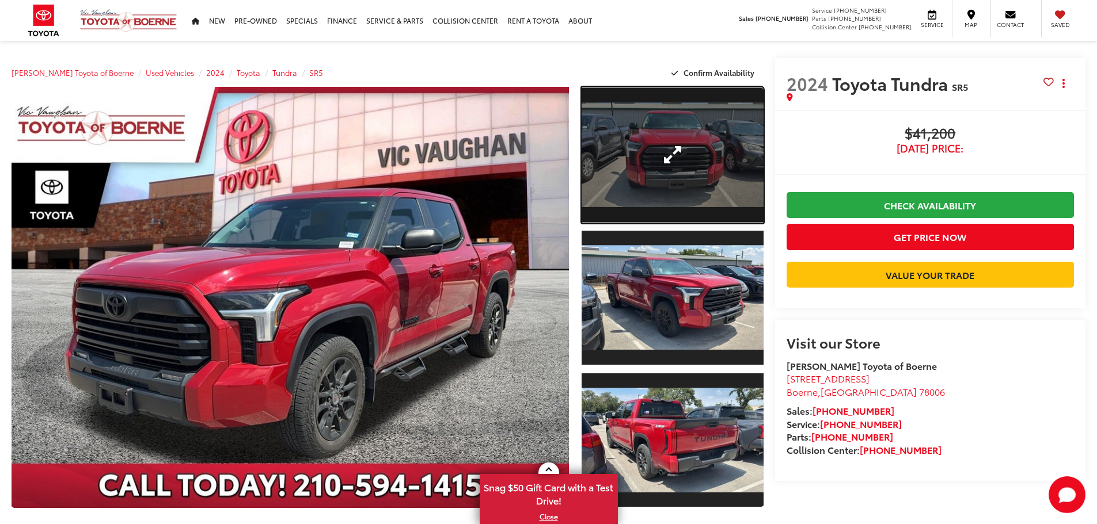
click at [657, 173] on link "Expand Photo 1" at bounding box center [672, 155] width 182 height 136
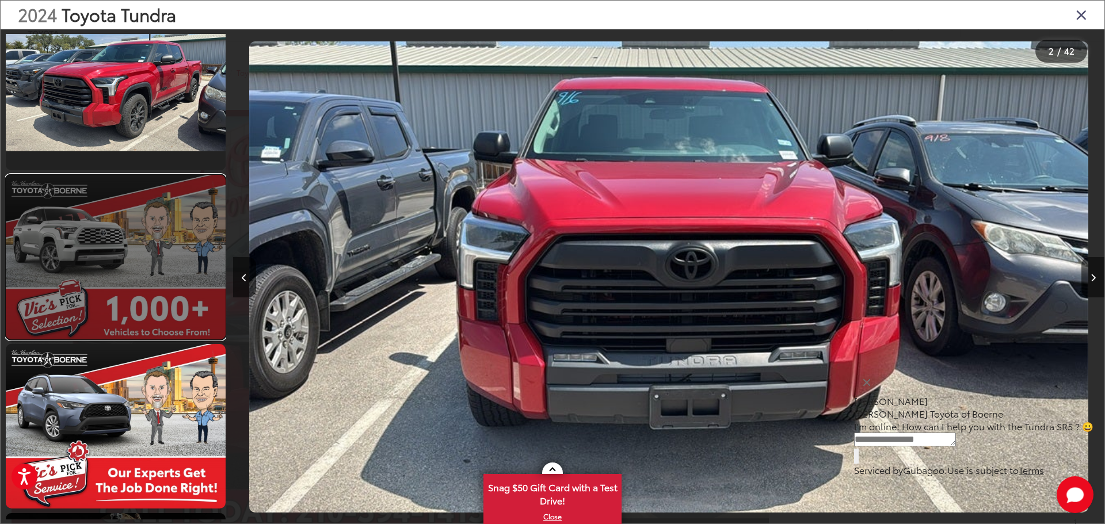
click at [151, 265] on link at bounding box center [116, 257] width 220 height 165
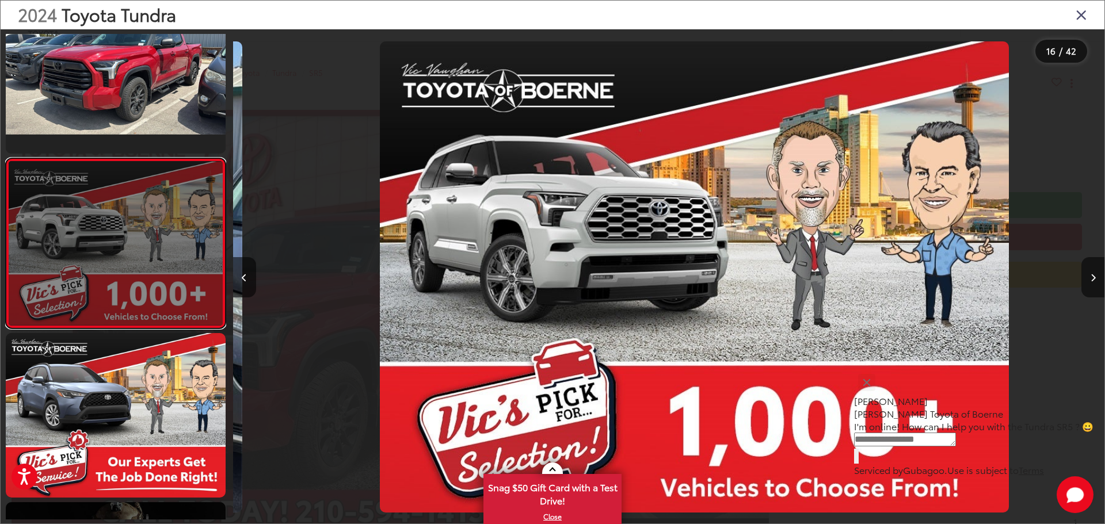
scroll to position [0, 13076]
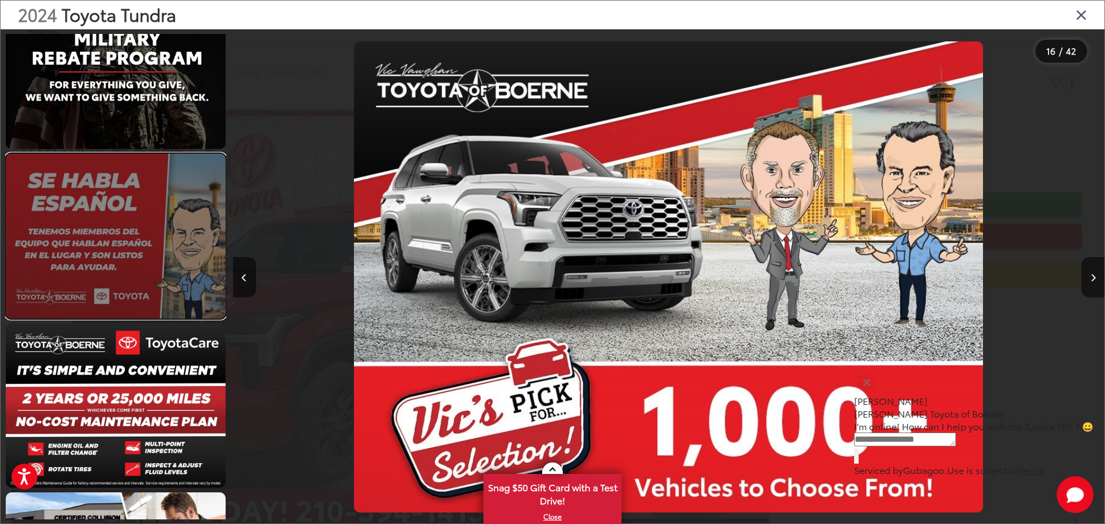
click at [151, 263] on link at bounding box center [116, 236] width 220 height 165
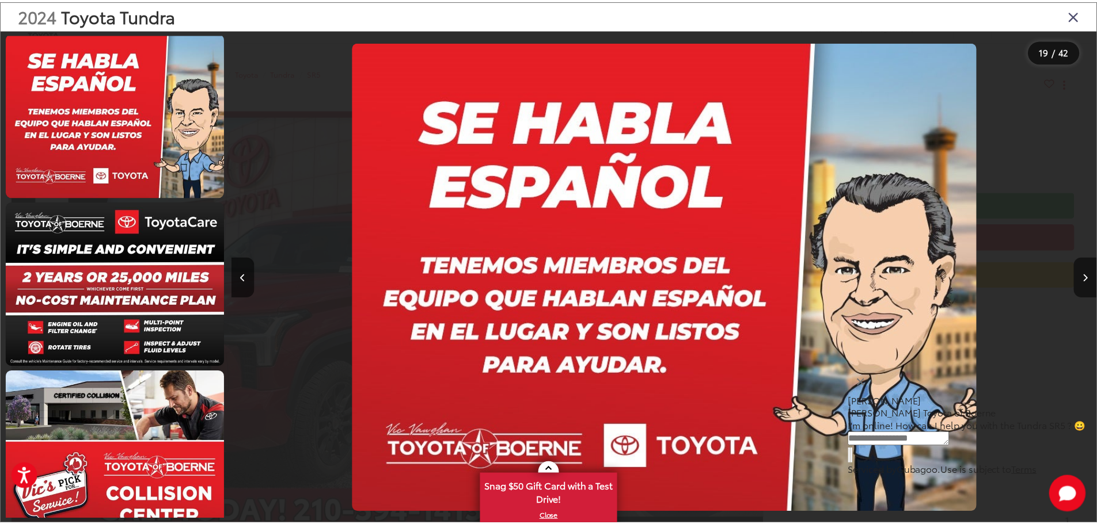
scroll to position [6628, 0]
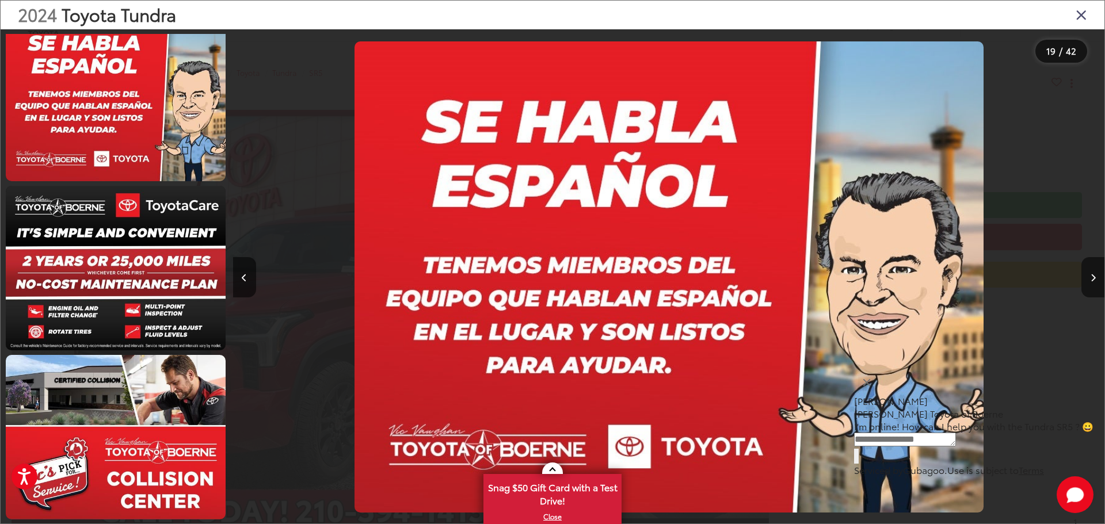
click at [1076, 16] on icon "Close gallery" at bounding box center [1082, 14] width 12 height 15
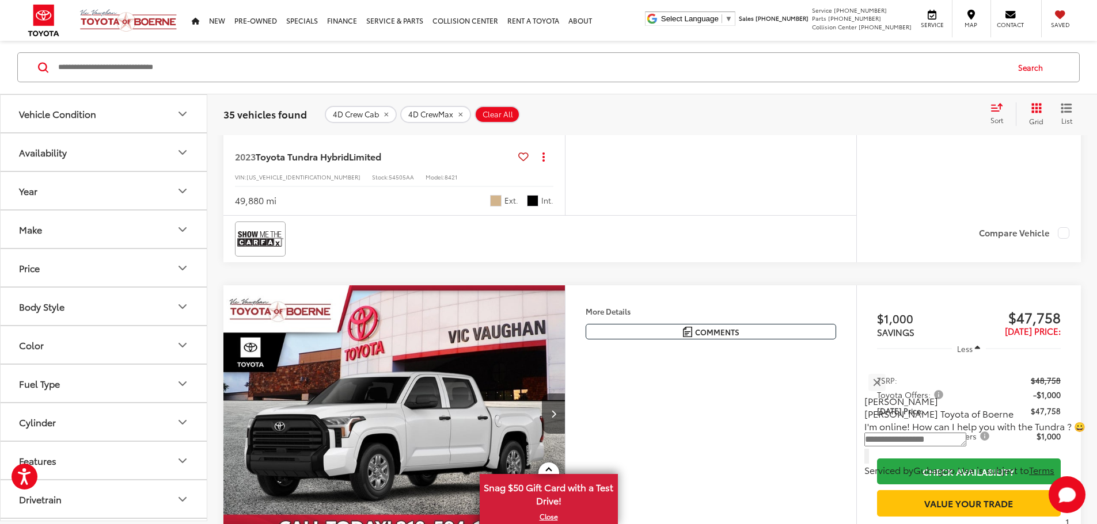
scroll to position [2257, 0]
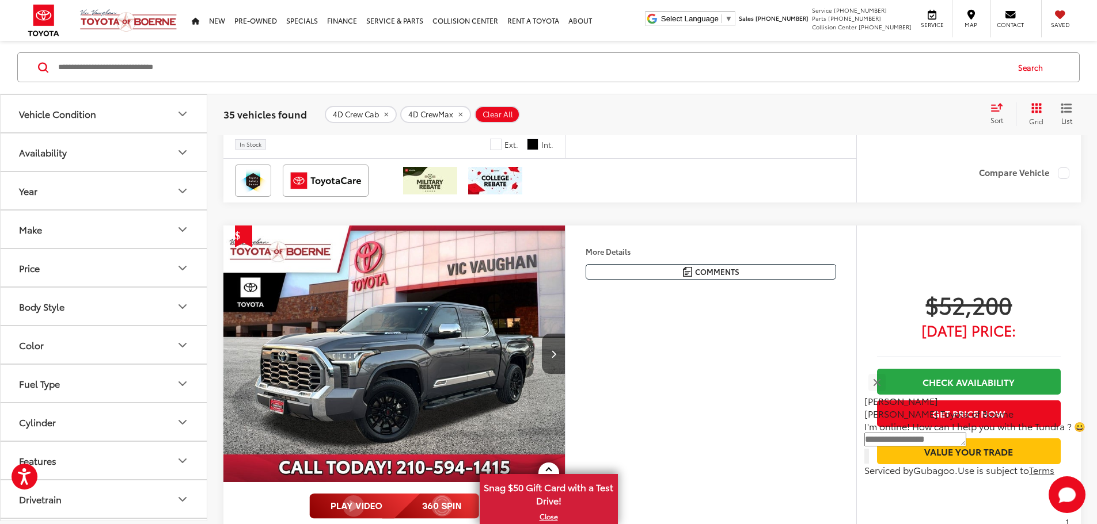
scroll to position [4272, 0]
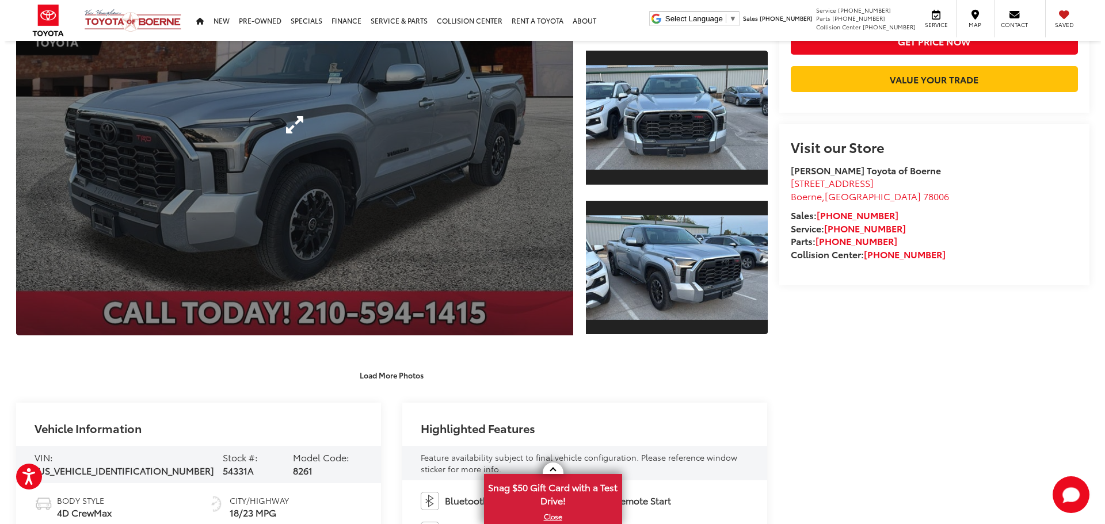
scroll to position [253, 0]
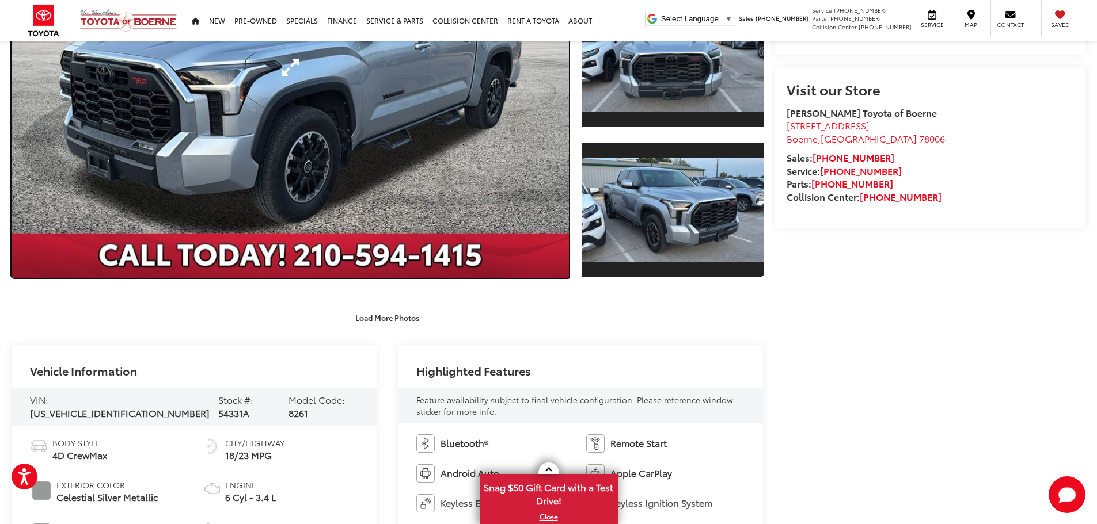
click at [395, 191] on link "Expand Photo 0" at bounding box center [290, 67] width 557 height 421
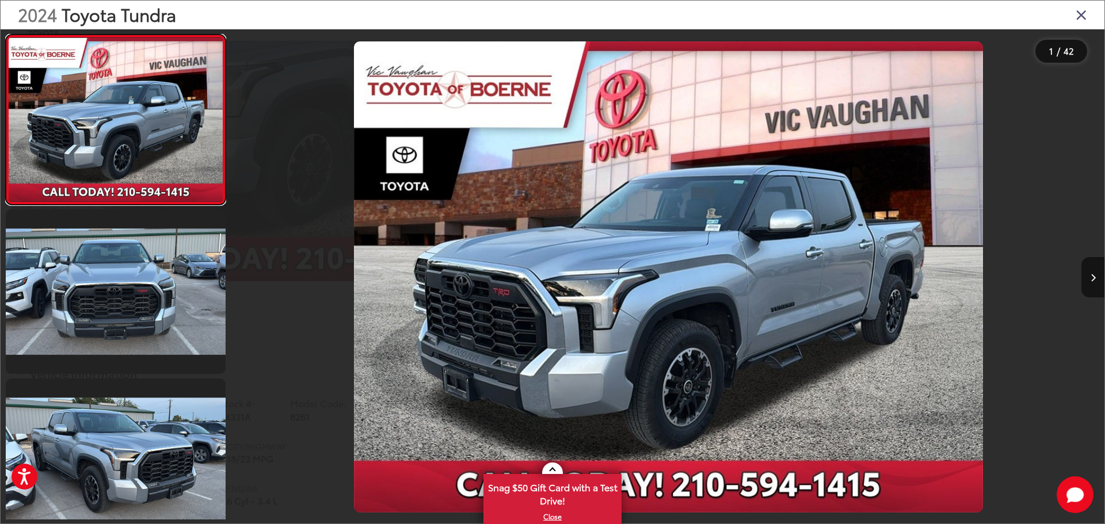
scroll to position [0, 0]
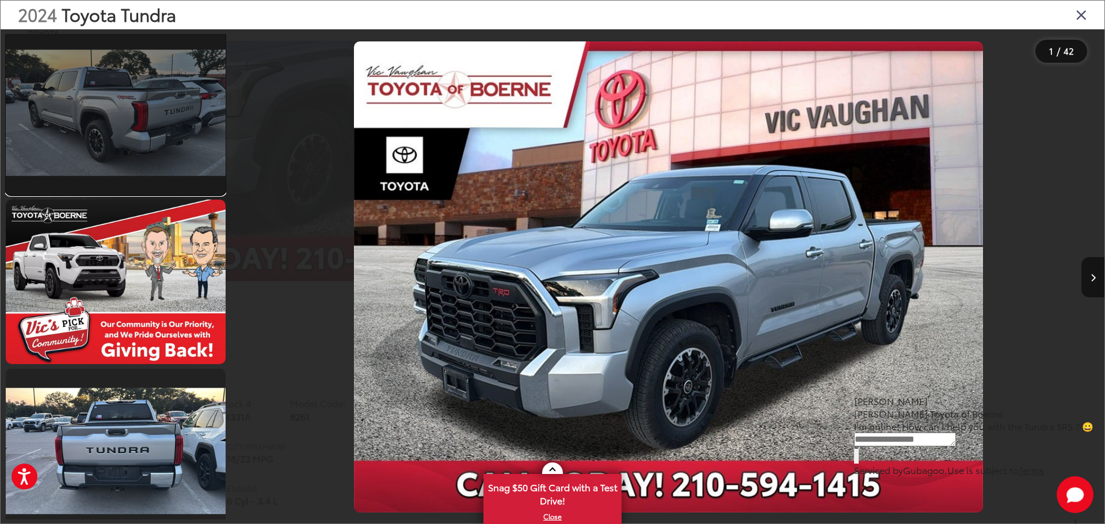
click at [140, 136] on link at bounding box center [116, 113] width 220 height 165
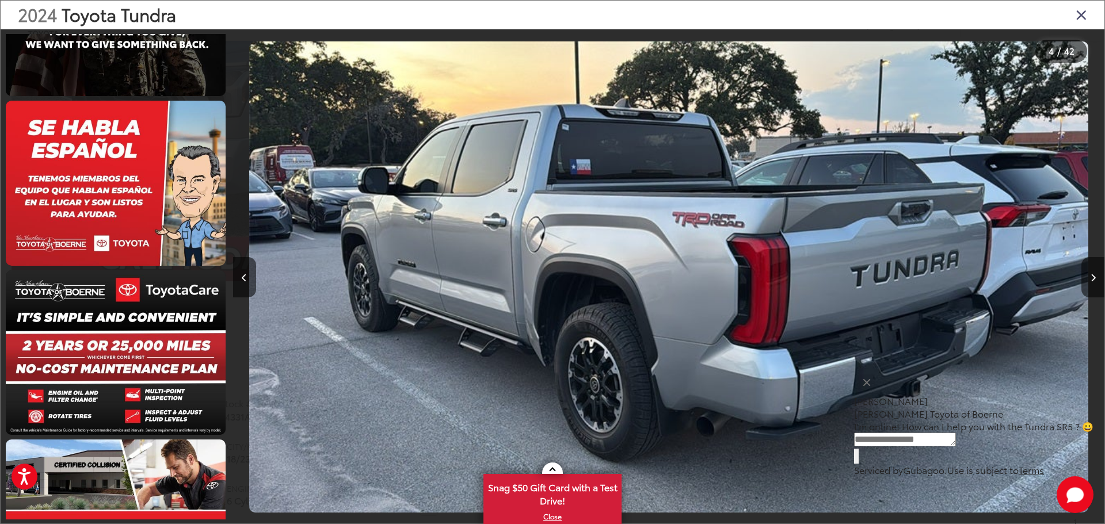
scroll to position [6628, 0]
